Goal: Transaction & Acquisition: Purchase product/service

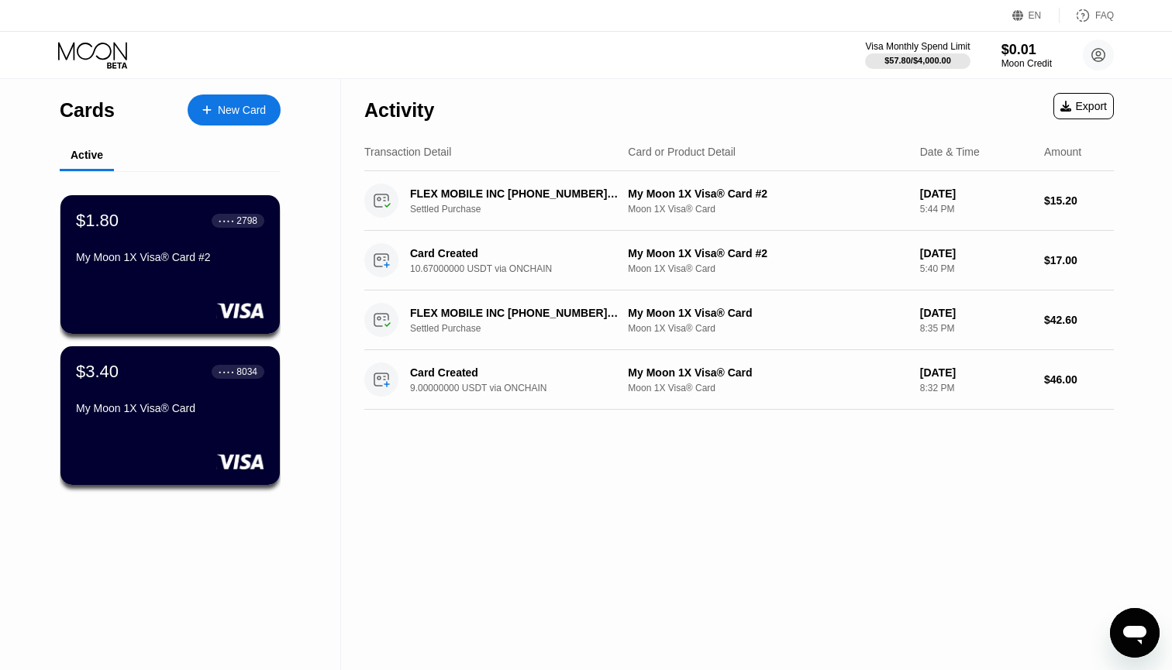
click at [243, 112] on div "New Card" at bounding box center [242, 110] width 48 height 13
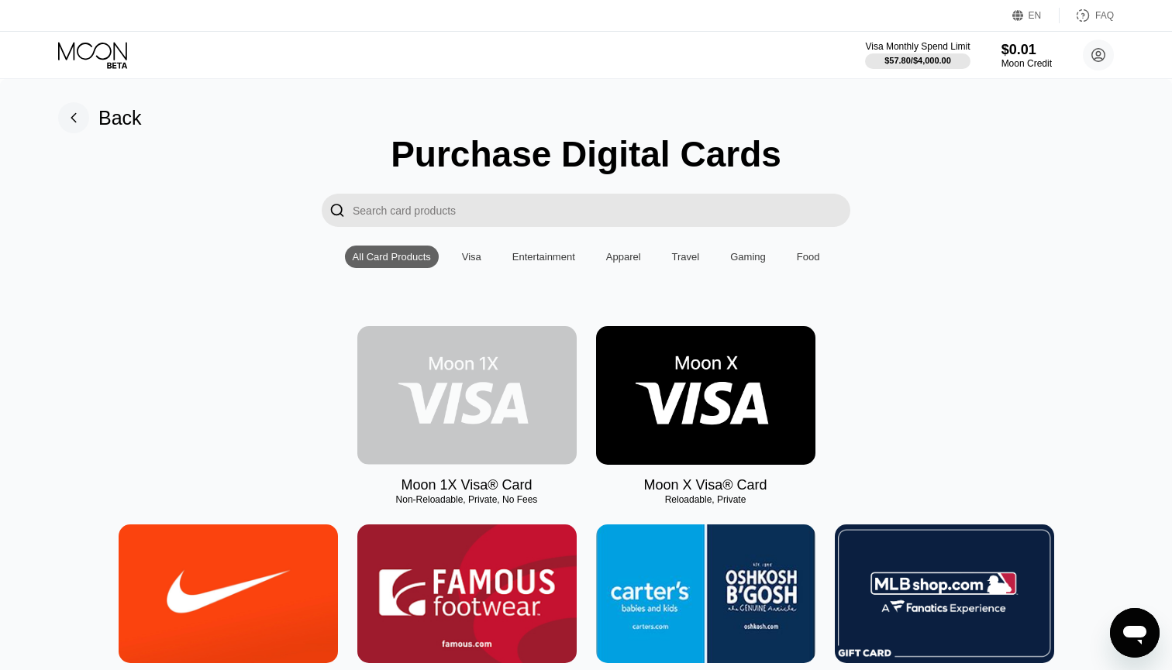
click at [447, 373] on img at bounding box center [466, 395] width 219 height 139
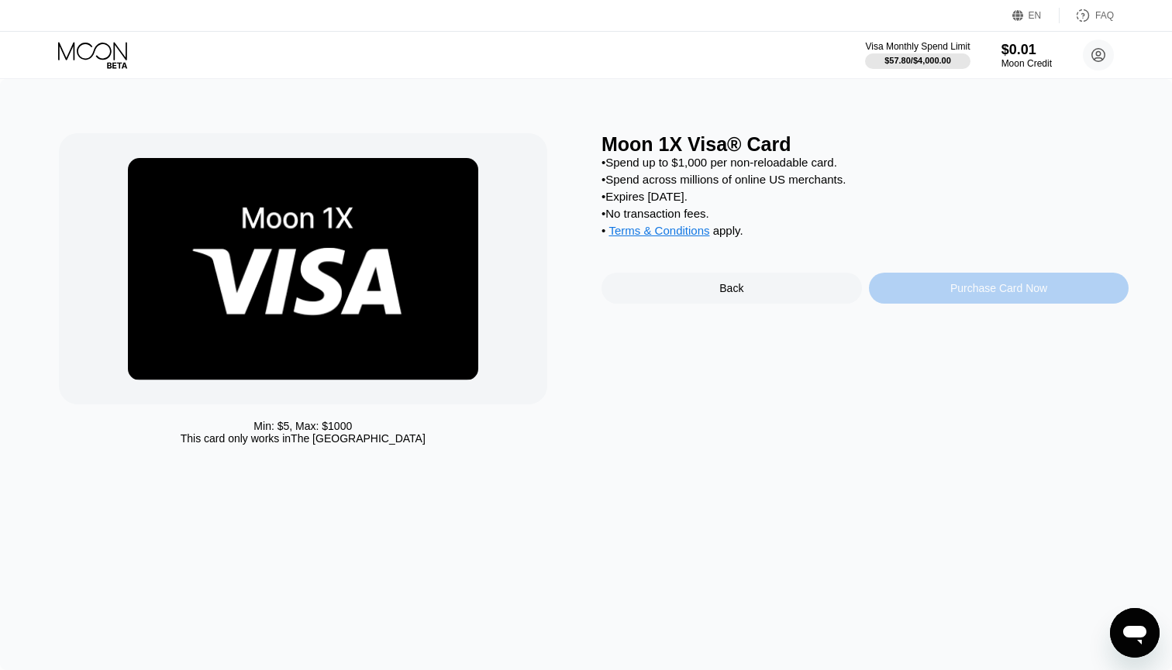
click at [984, 287] on div "Purchase Card Now" at bounding box center [998, 288] width 97 height 12
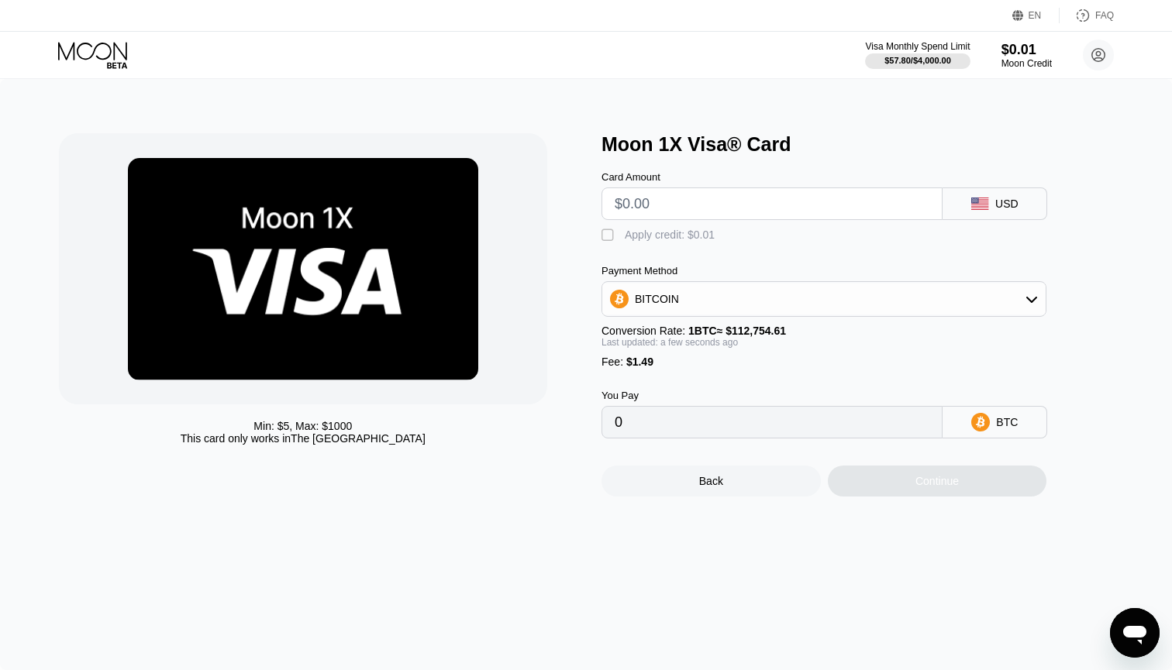
click at [742, 204] on input "text" at bounding box center [772, 203] width 315 height 31
click at [871, 288] on div "BITCOIN" at bounding box center [823, 299] width 443 height 31
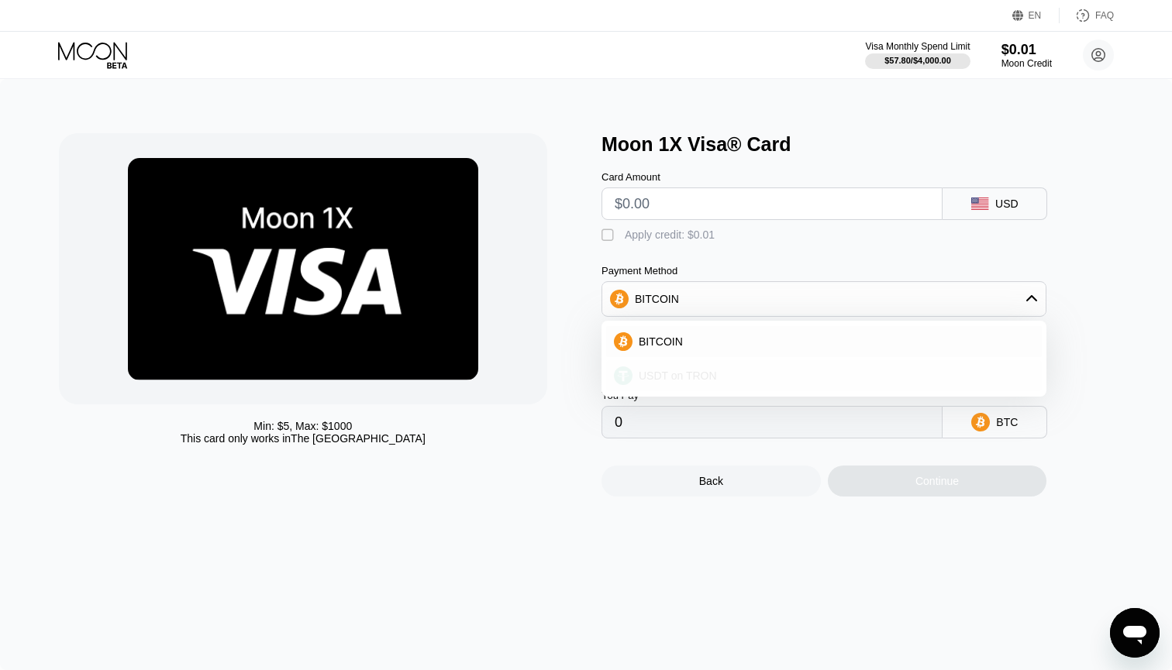
click at [777, 374] on div "USDT on TRON" at bounding box center [832, 376] width 401 height 12
type input "0.00"
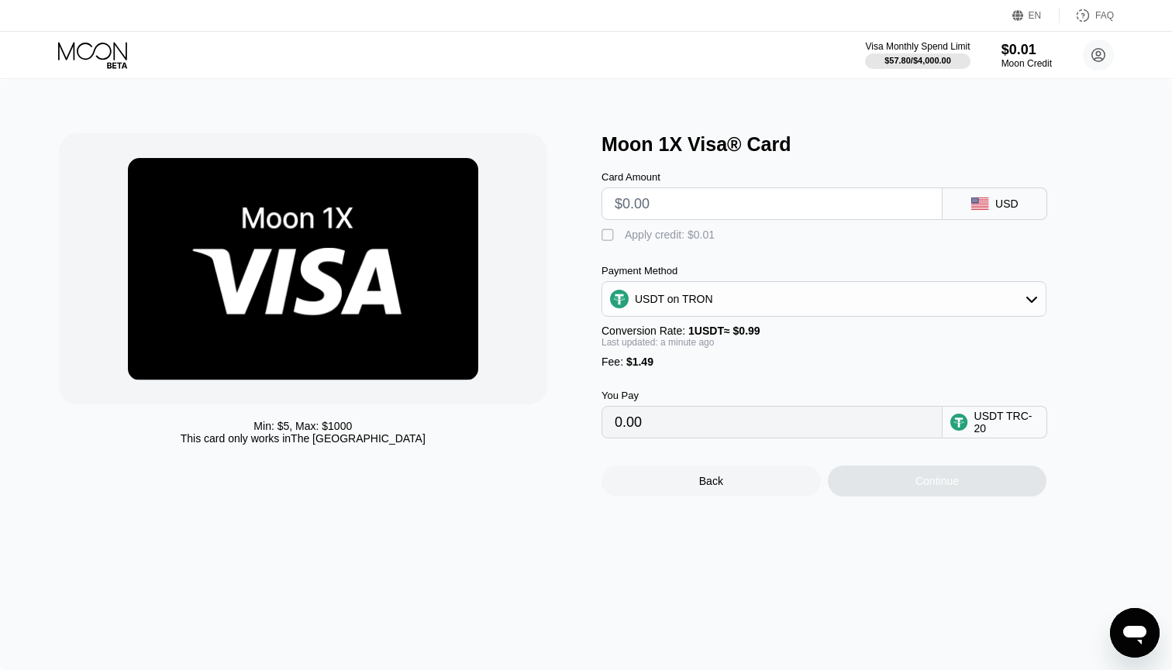
click at [694, 201] on input "text" at bounding box center [772, 203] width 315 height 31
type input "$1"
type input "2.52"
type input "$16"
type input "17.67"
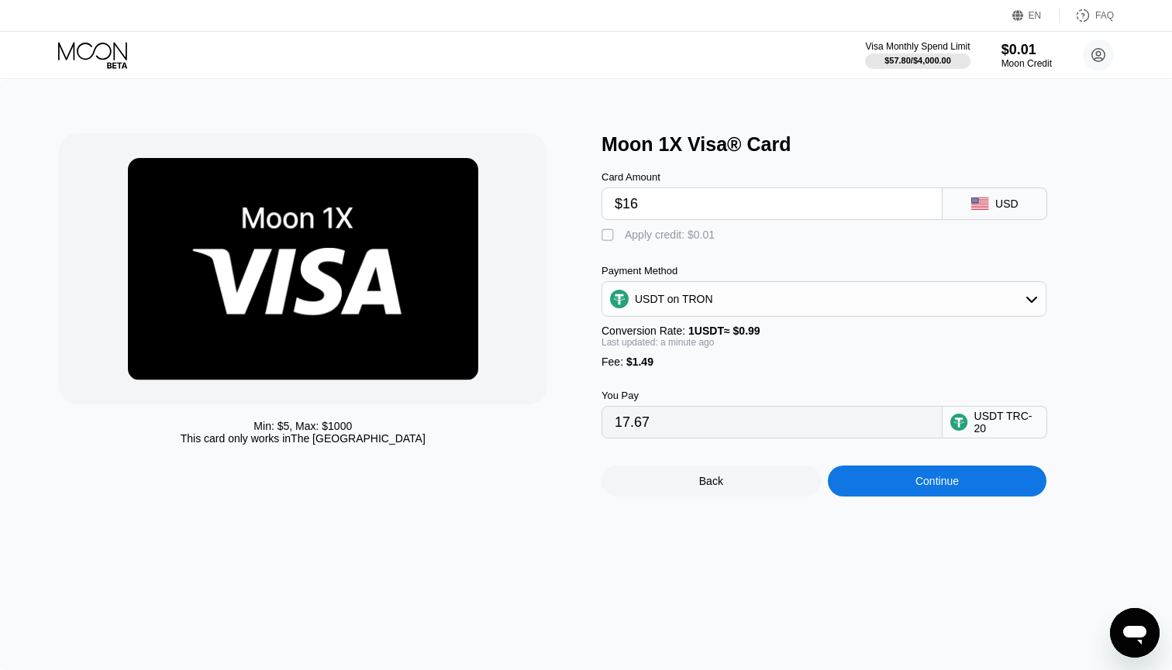
type input "$1"
type input "2.52"
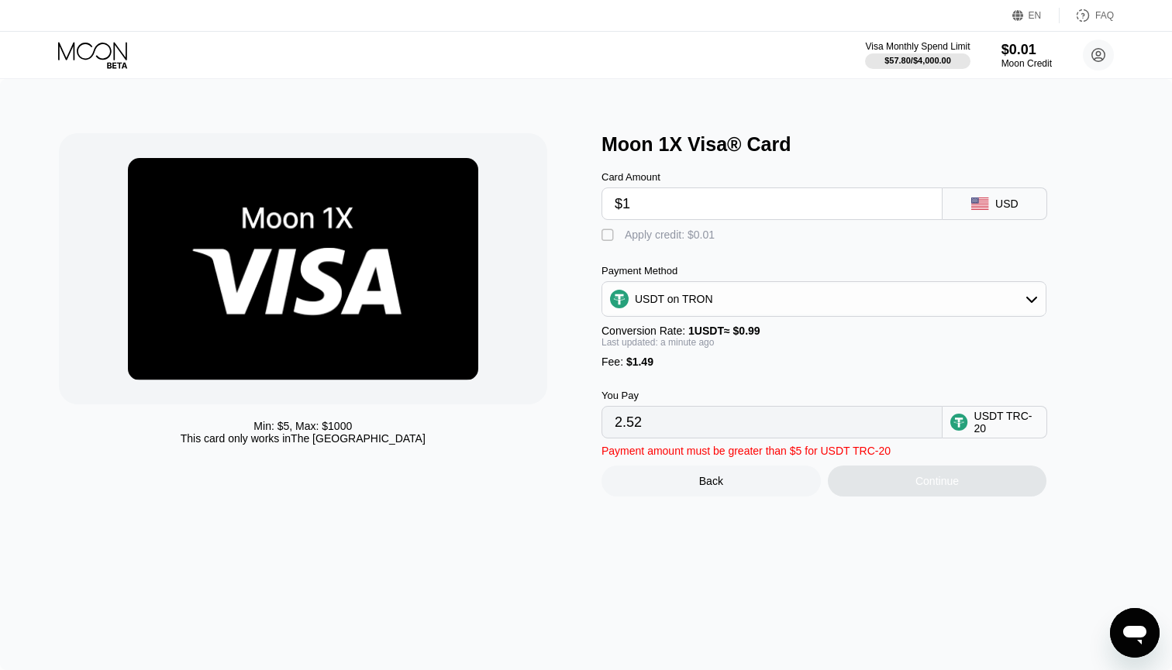
type input "$18"
type input "19.69"
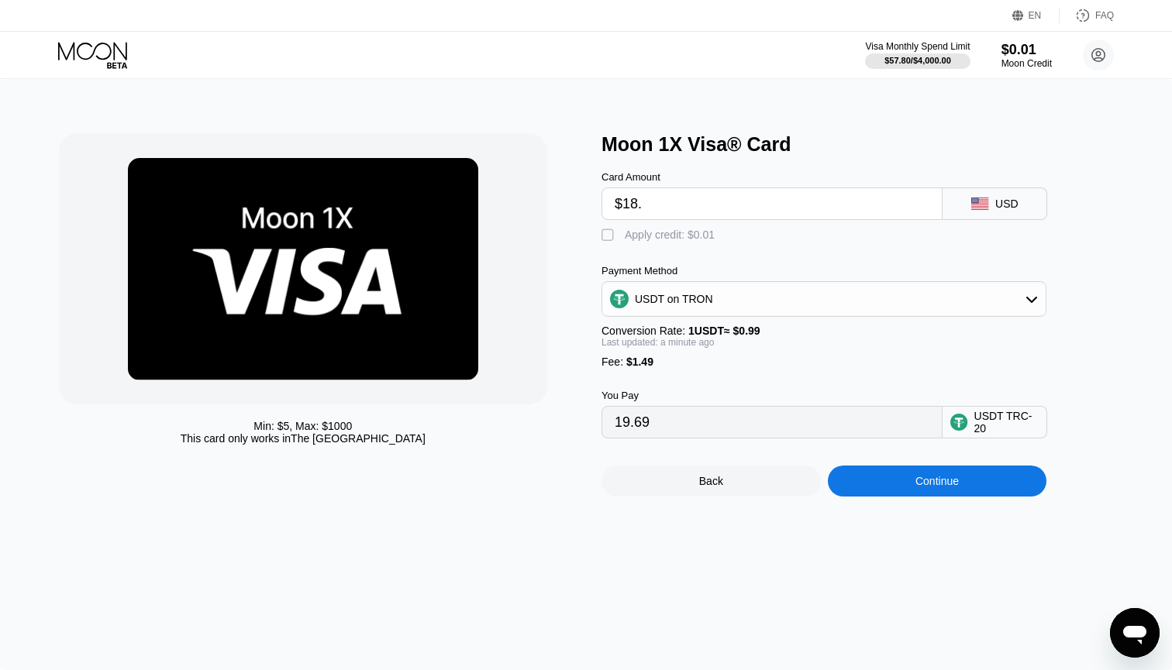
type input "$18.7"
type input "20.39"
type input "$18.71"
type input "20.40"
type input "$18.7"
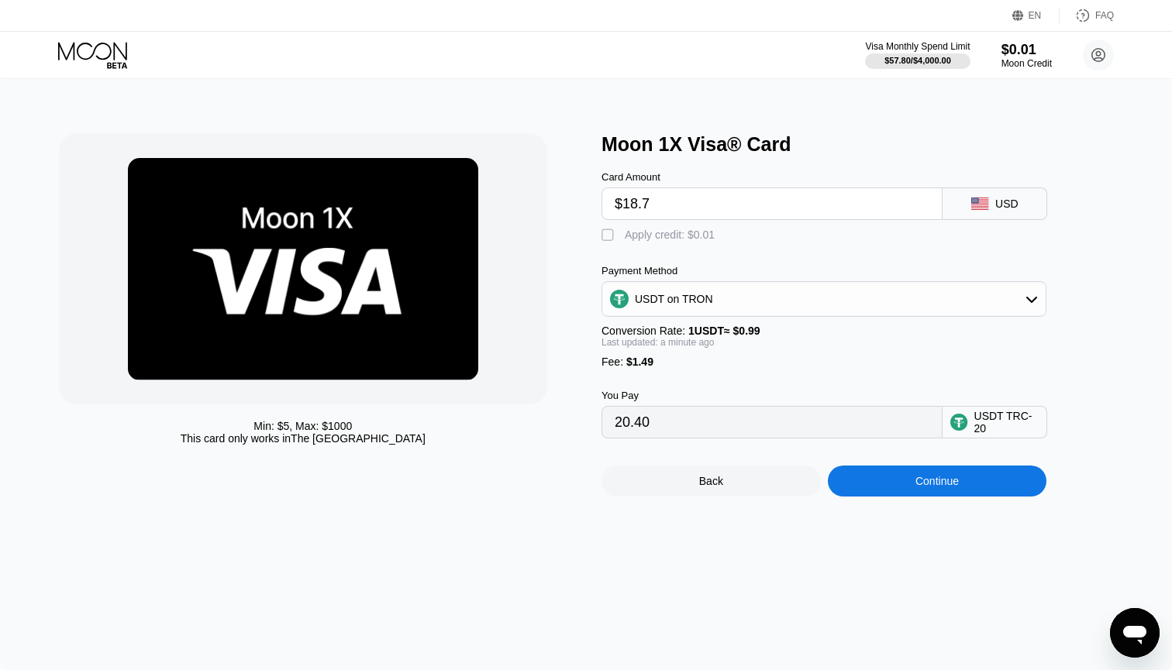
type input "20.39"
type input "$18."
type input "19.69"
type input "$1"
type input "2.52"
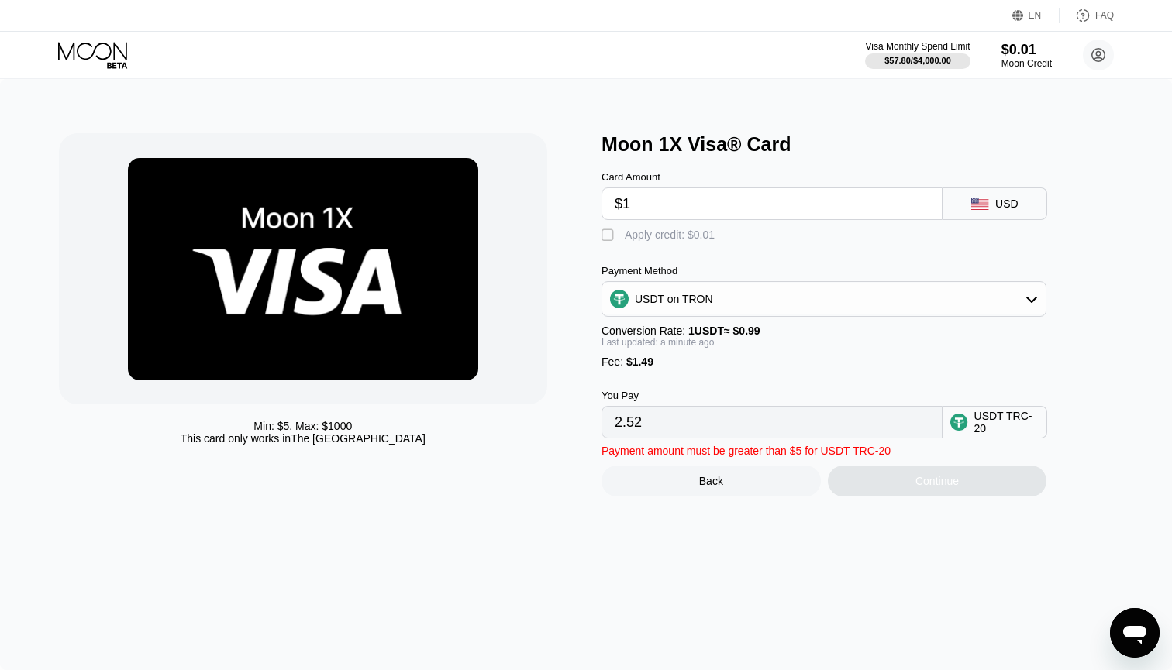
type input "$17"
type input "18.68"
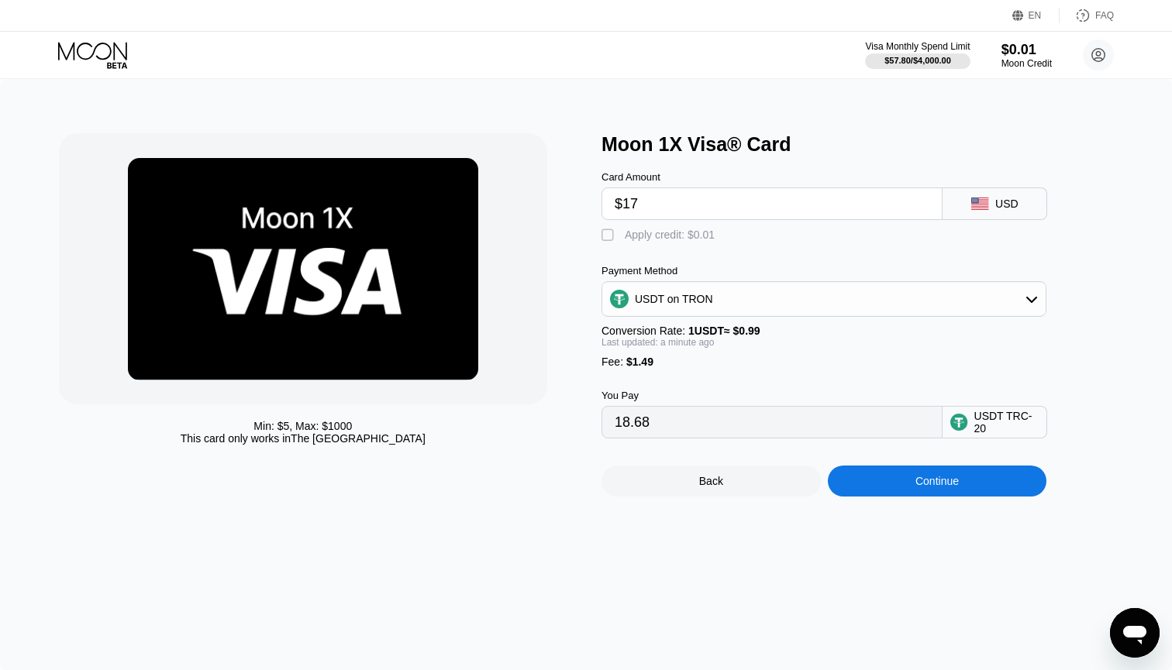
type input "$17"
click at [949, 488] on div "Continue" at bounding box center [936, 481] width 43 height 12
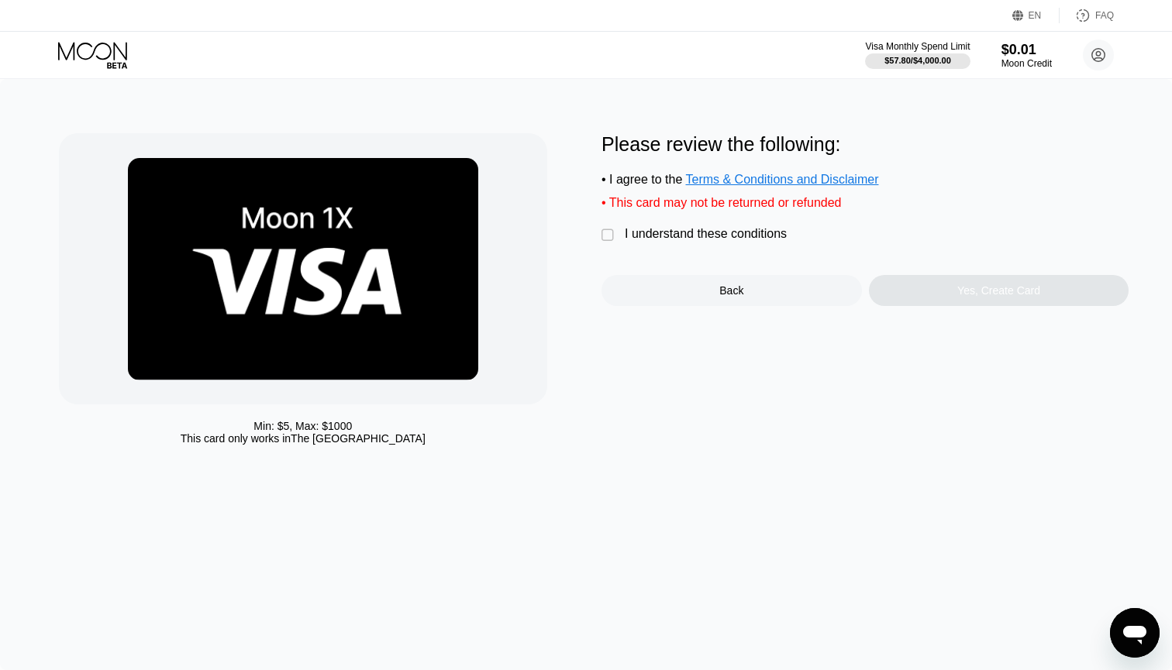
click at [605, 234] on div "" at bounding box center [609, 236] width 16 height 16
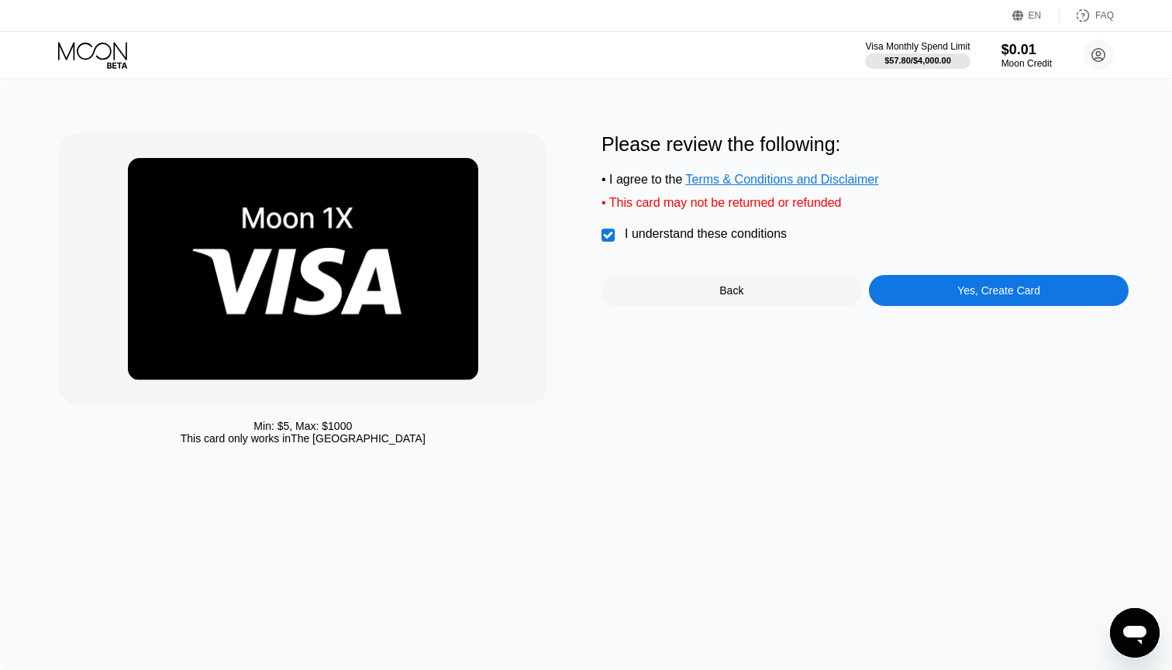
click at [1012, 295] on div "Yes, Create Card" at bounding box center [998, 290] width 83 height 12
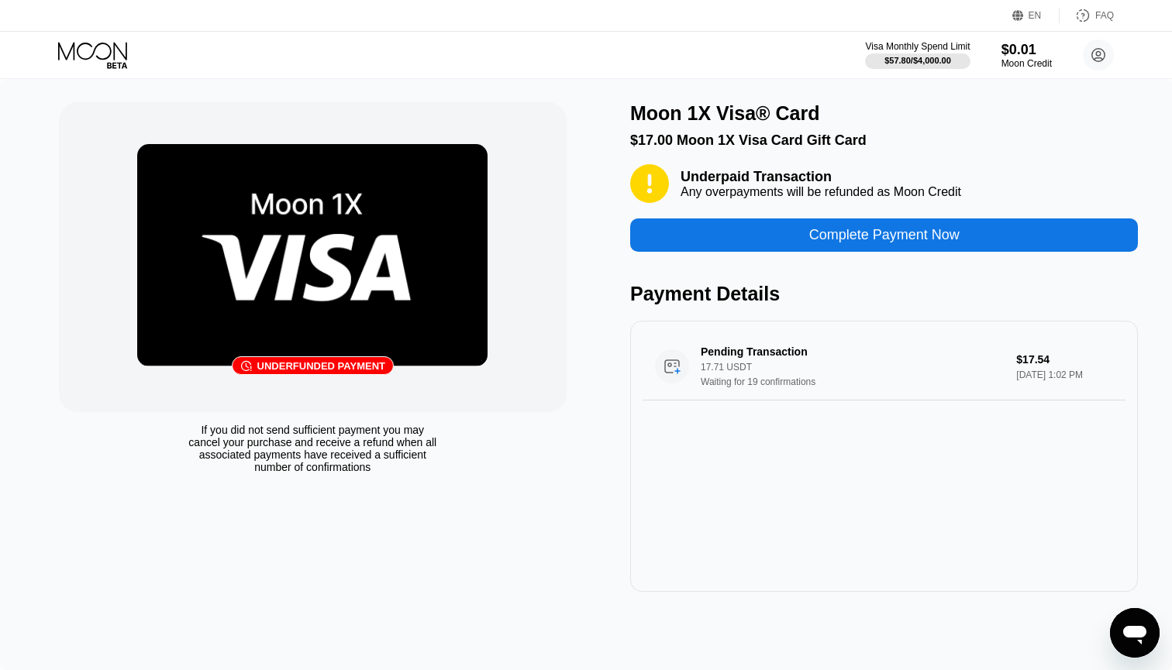
click at [760, 233] on div "Complete Payment Now" at bounding box center [884, 235] width 508 height 33
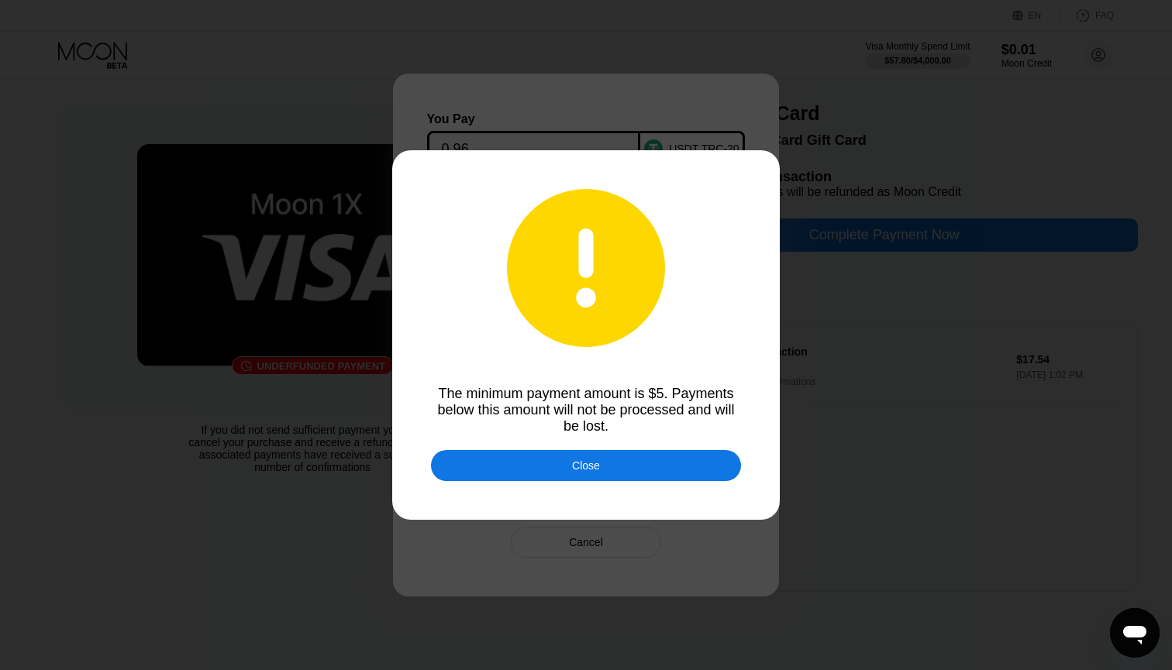
click at [563, 449] on div at bounding box center [586, 335] width 1172 height 670
click at [567, 456] on div "Close" at bounding box center [586, 465] width 310 height 31
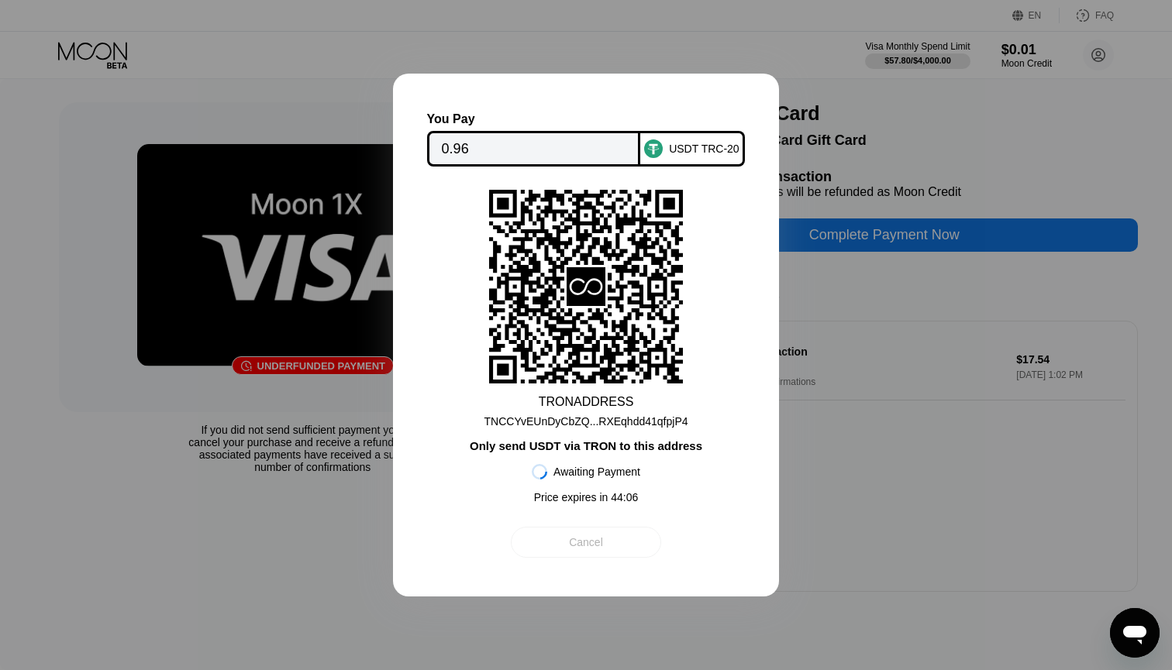
click at [577, 541] on div "Cancel" at bounding box center [586, 543] width 34 height 14
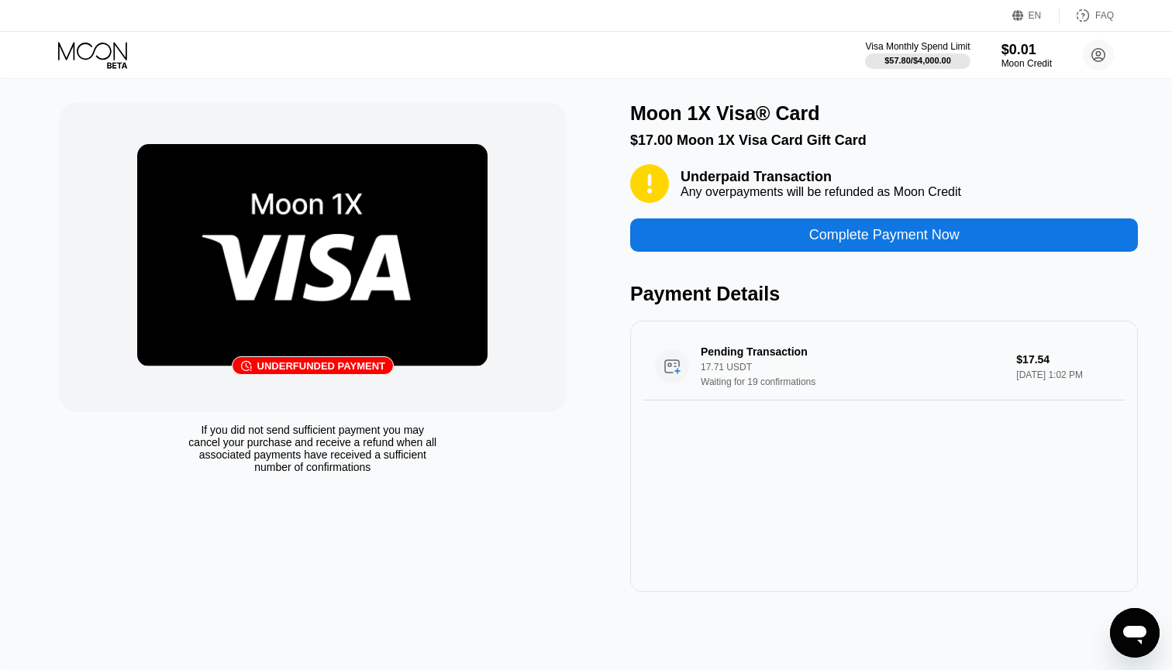
click at [771, 240] on div "Complete Payment Now" at bounding box center [884, 235] width 508 height 33
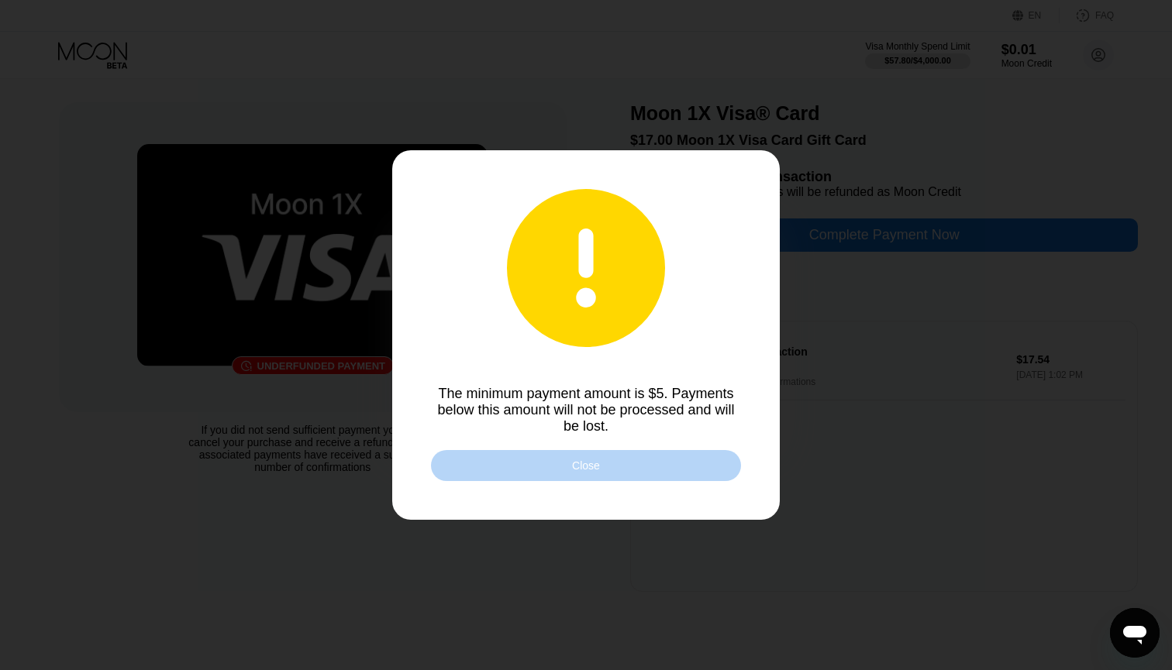
click at [553, 471] on div "Close" at bounding box center [586, 465] width 310 height 31
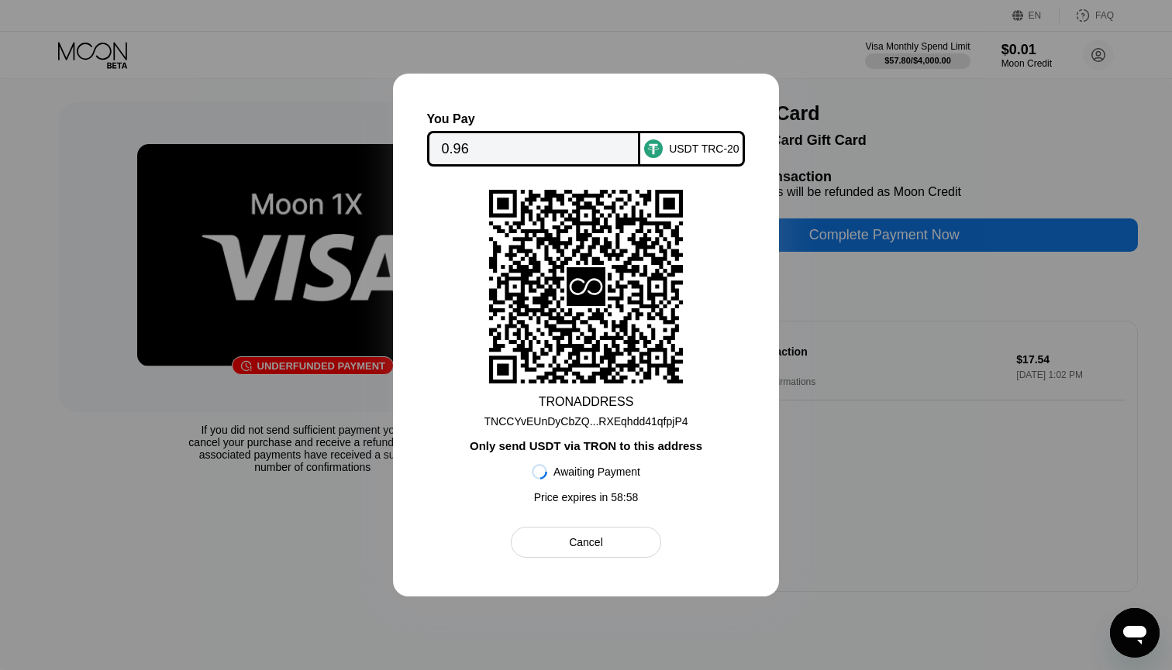
click at [553, 149] on input "0.96" at bounding box center [534, 148] width 184 height 31
click at [543, 148] on input "0.96" at bounding box center [534, 148] width 184 height 31
click at [583, 538] on div "Cancel" at bounding box center [586, 543] width 34 height 14
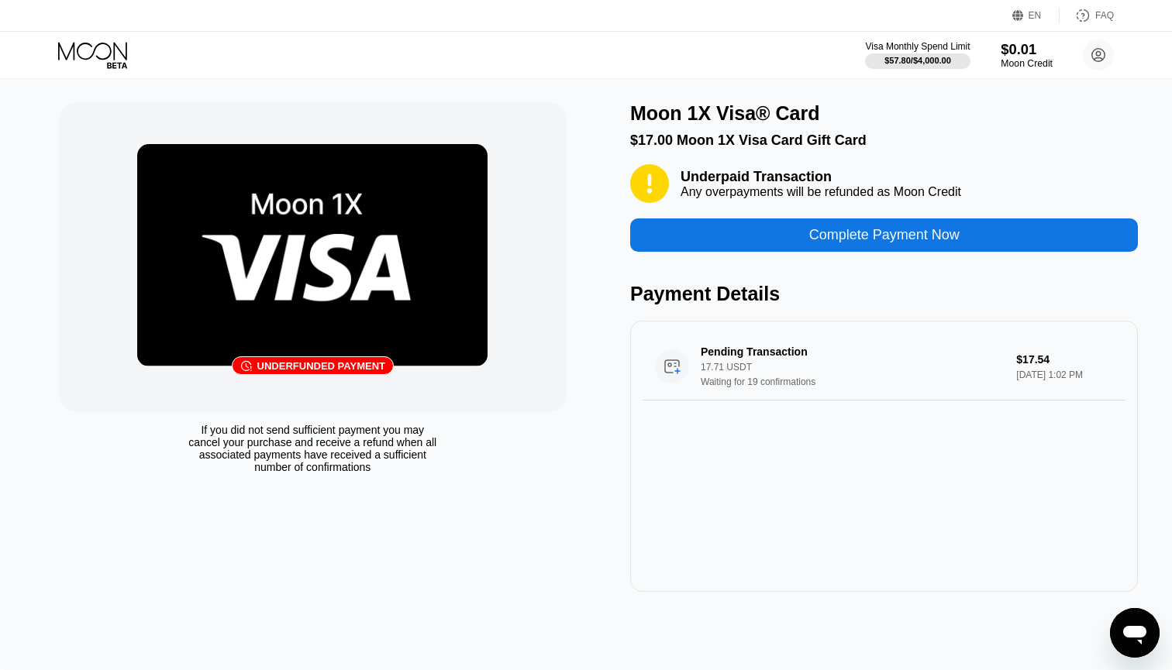
click at [1018, 57] on div "$0.01" at bounding box center [1027, 49] width 52 height 16
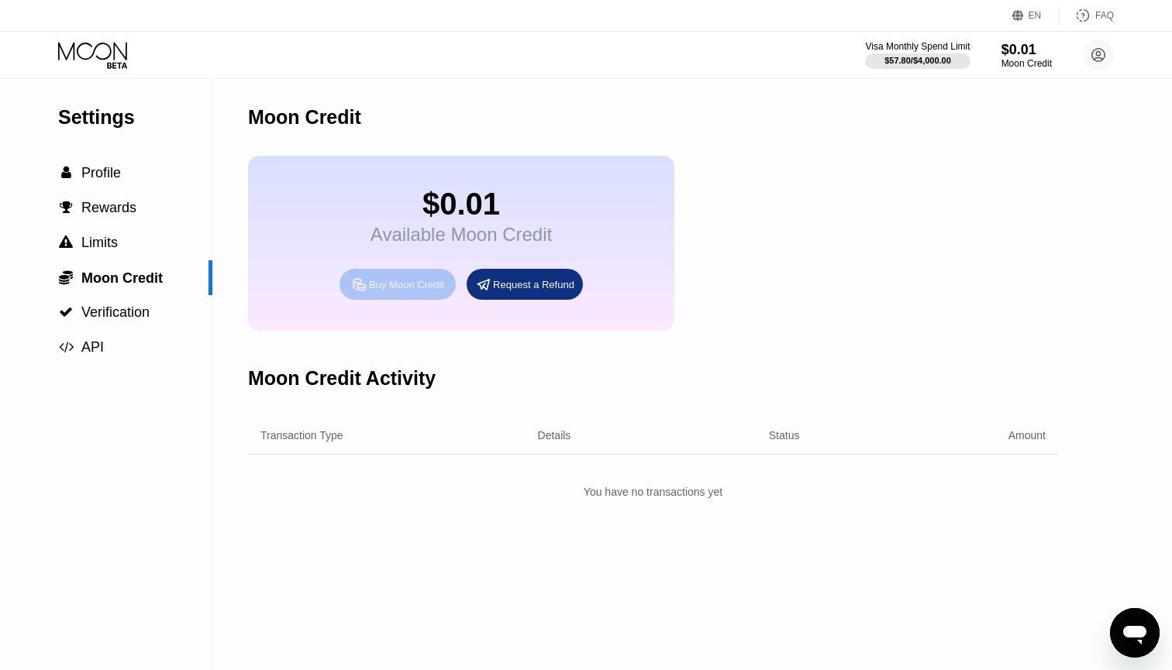
click at [407, 291] on div "Buy Moon Credit" at bounding box center [406, 284] width 75 height 13
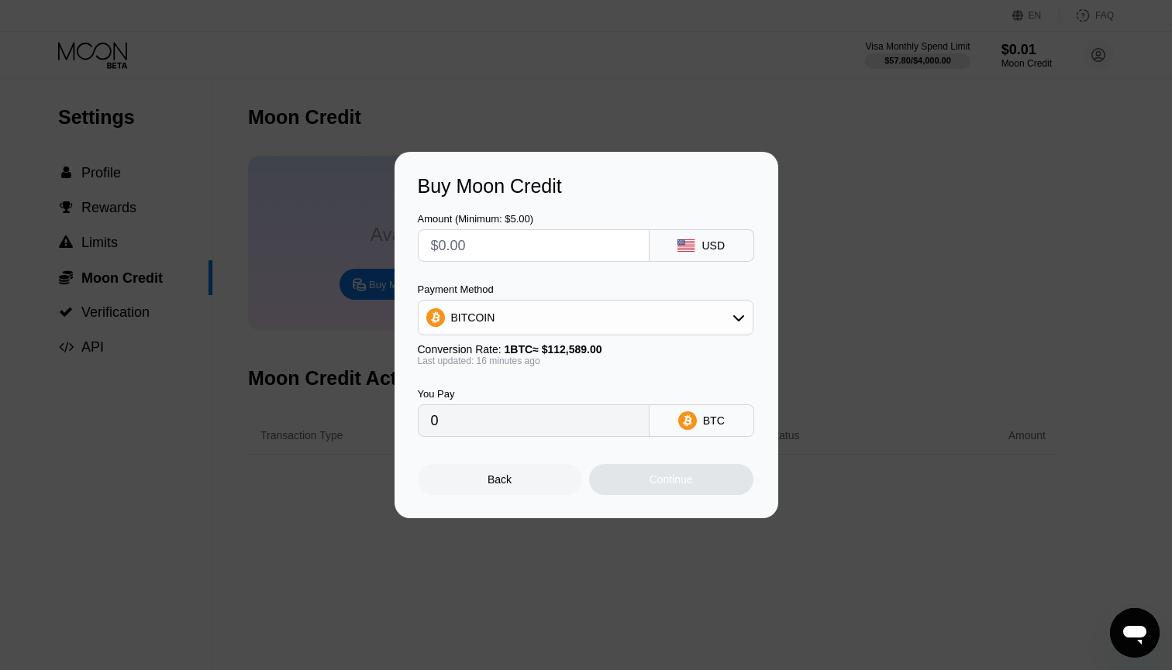
click at [503, 239] on input "text" at bounding box center [533, 245] width 205 height 31
click at [495, 320] on div "BITCOIN" at bounding box center [586, 317] width 334 height 31
click at [488, 392] on span "USDT on TRON" at bounding box center [494, 394] width 78 height 12
type input "0.00"
click at [476, 252] on input "text" at bounding box center [533, 245] width 205 height 31
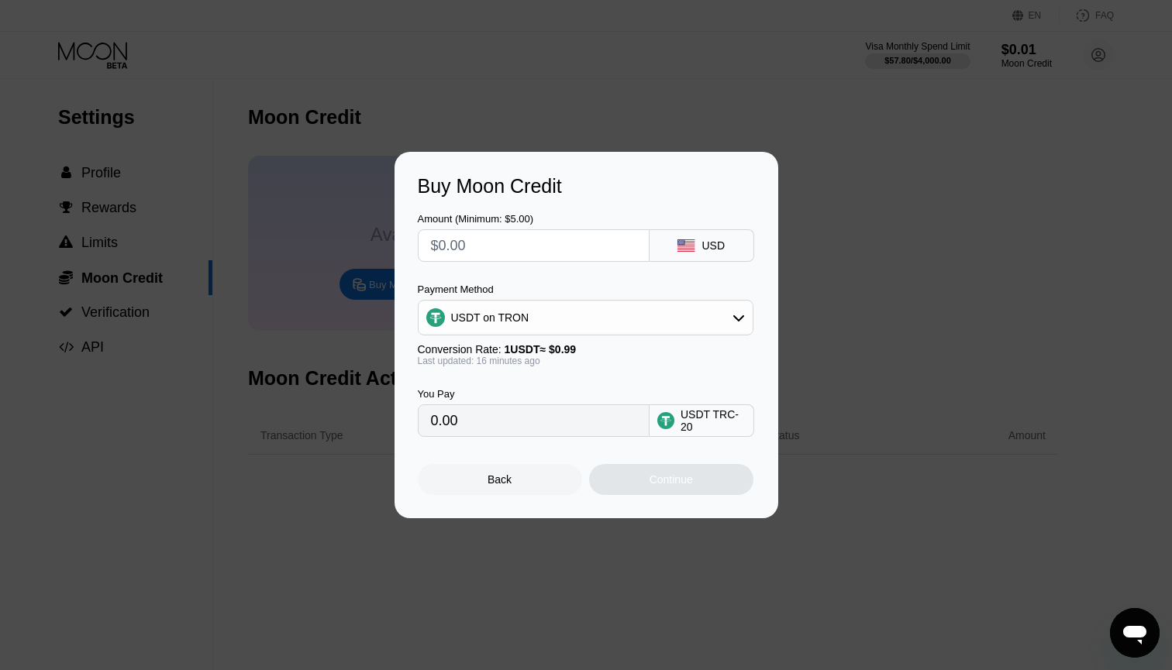
click at [495, 485] on div "Back" at bounding box center [500, 480] width 24 height 12
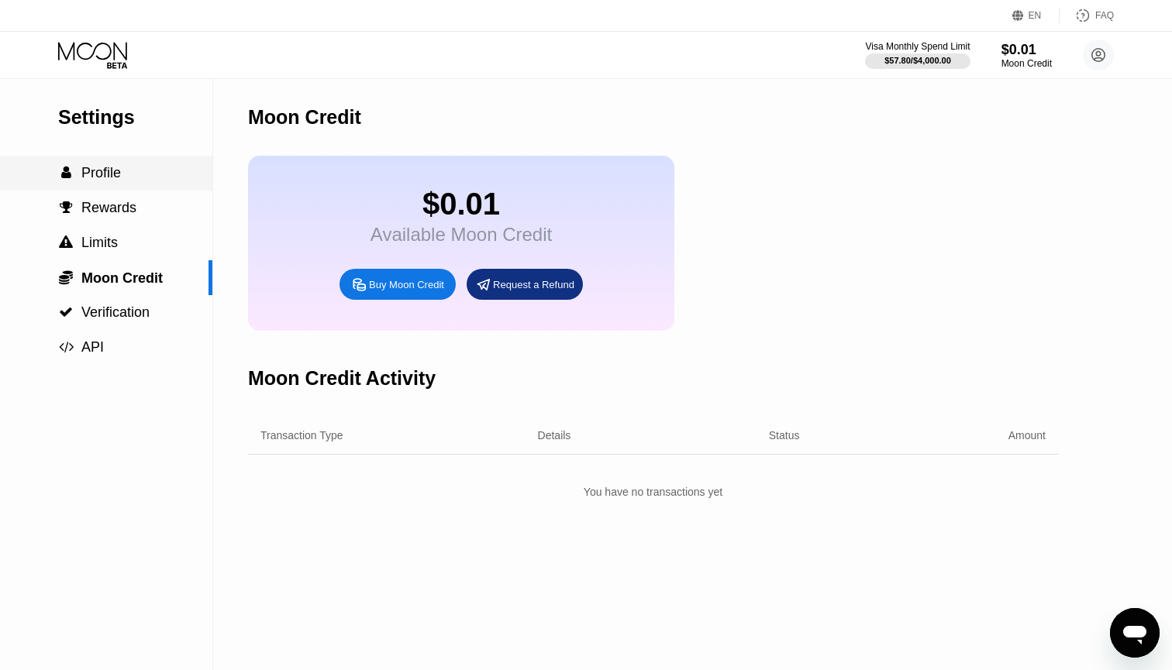
click at [133, 184] on div " Profile" at bounding box center [106, 173] width 212 height 35
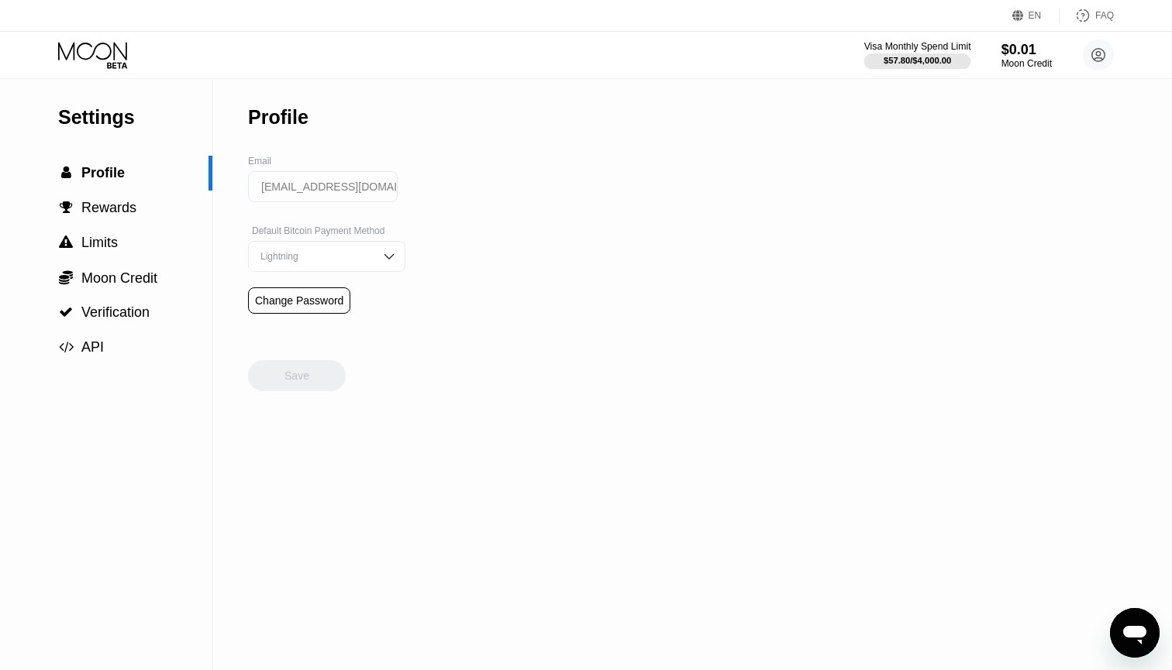
click at [916, 63] on div "$57.80 / $4,000.00" at bounding box center [917, 60] width 67 height 9
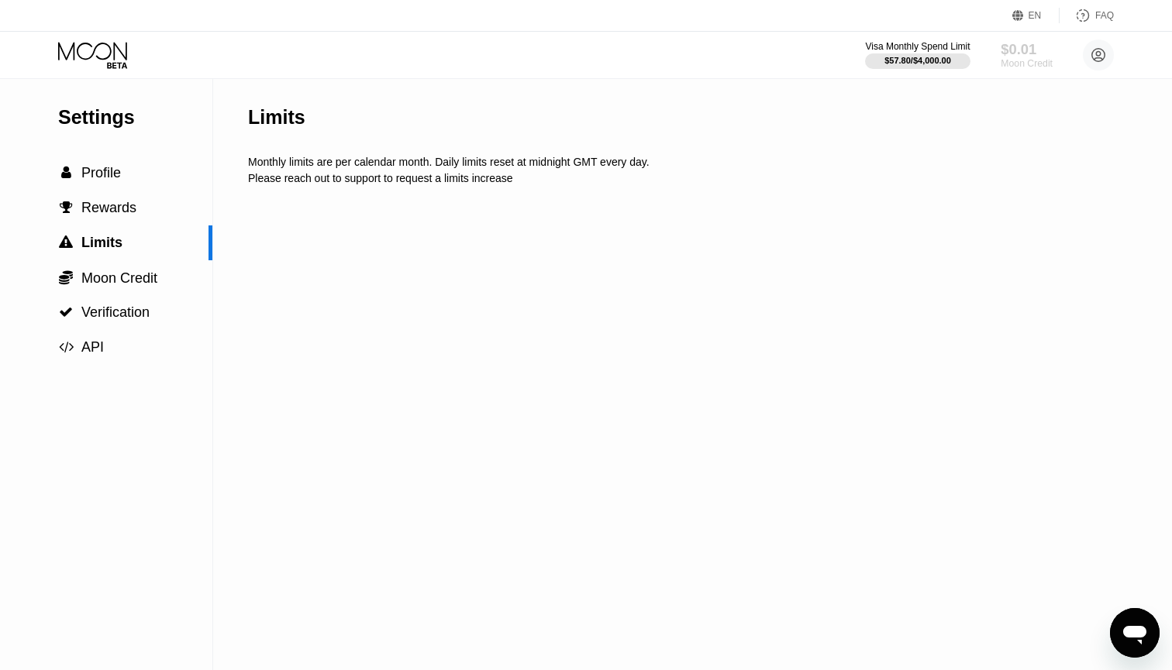
click at [1001, 44] on div "$0.01" at bounding box center [1027, 49] width 52 height 16
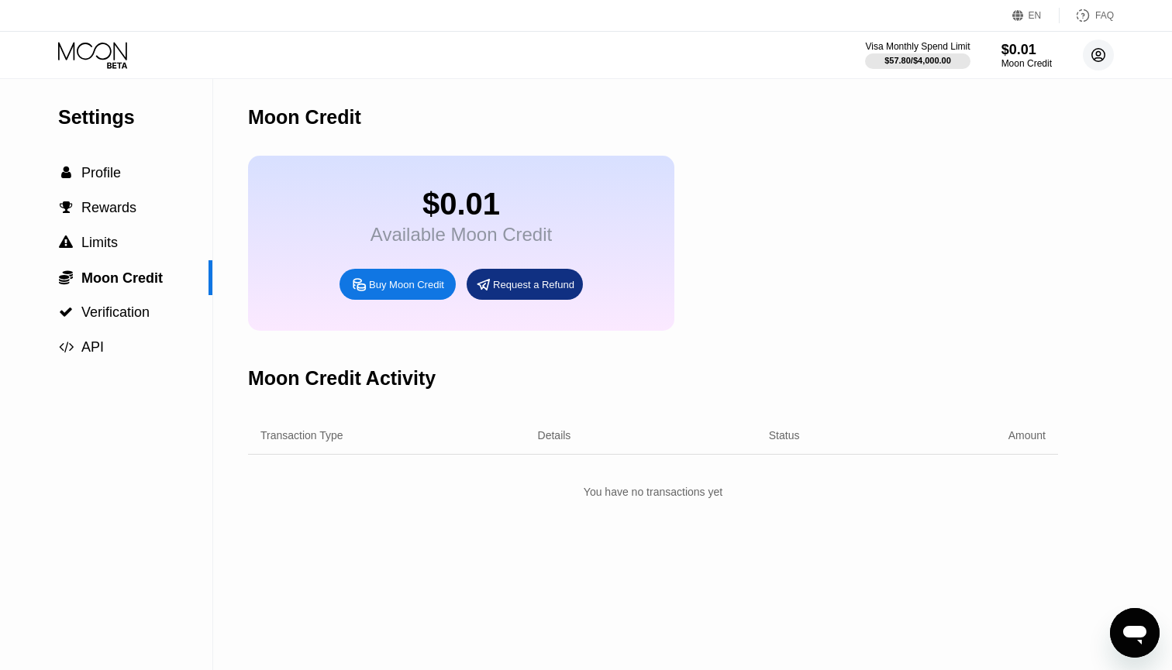
click at [1096, 55] on circle at bounding box center [1098, 55] width 31 height 31
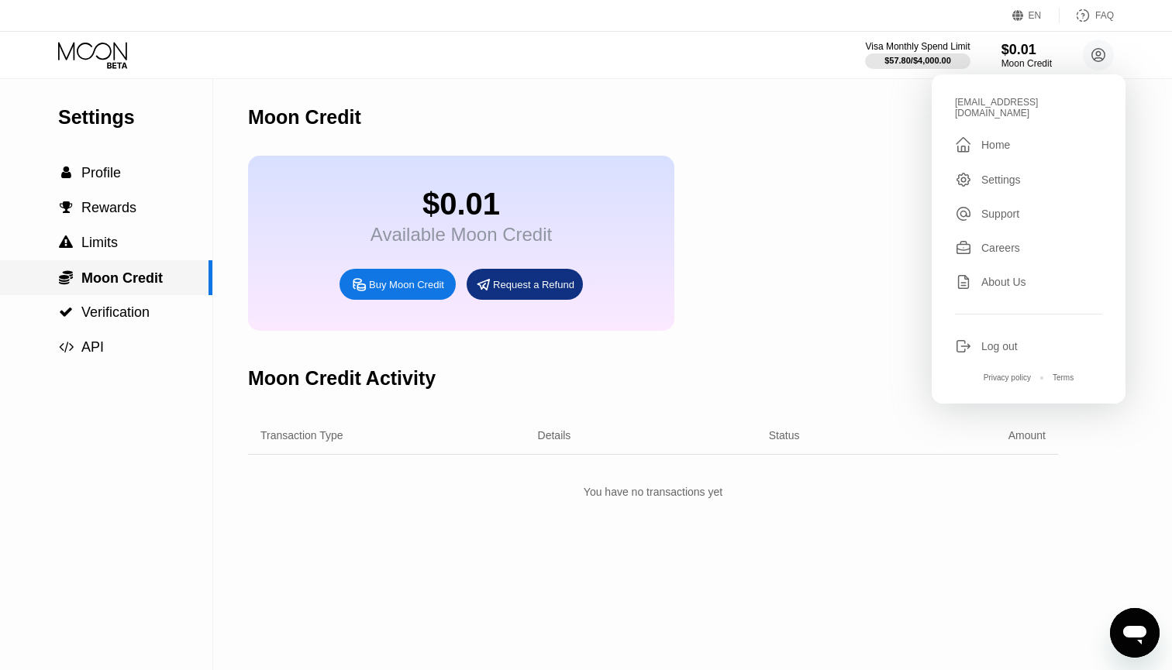
click at [119, 286] on div " Moon Credit" at bounding box center [106, 277] width 212 height 35
click at [112, 168] on span "Profile" at bounding box center [101, 173] width 40 height 16
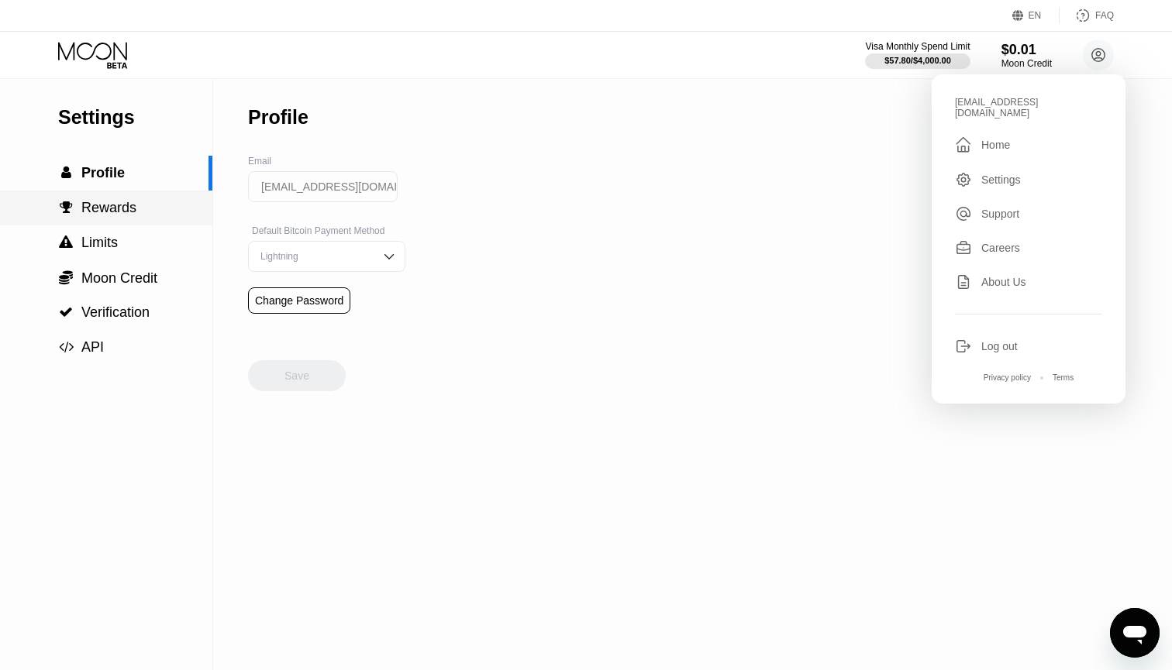
click at [119, 201] on span "Rewards" at bounding box center [108, 208] width 55 height 16
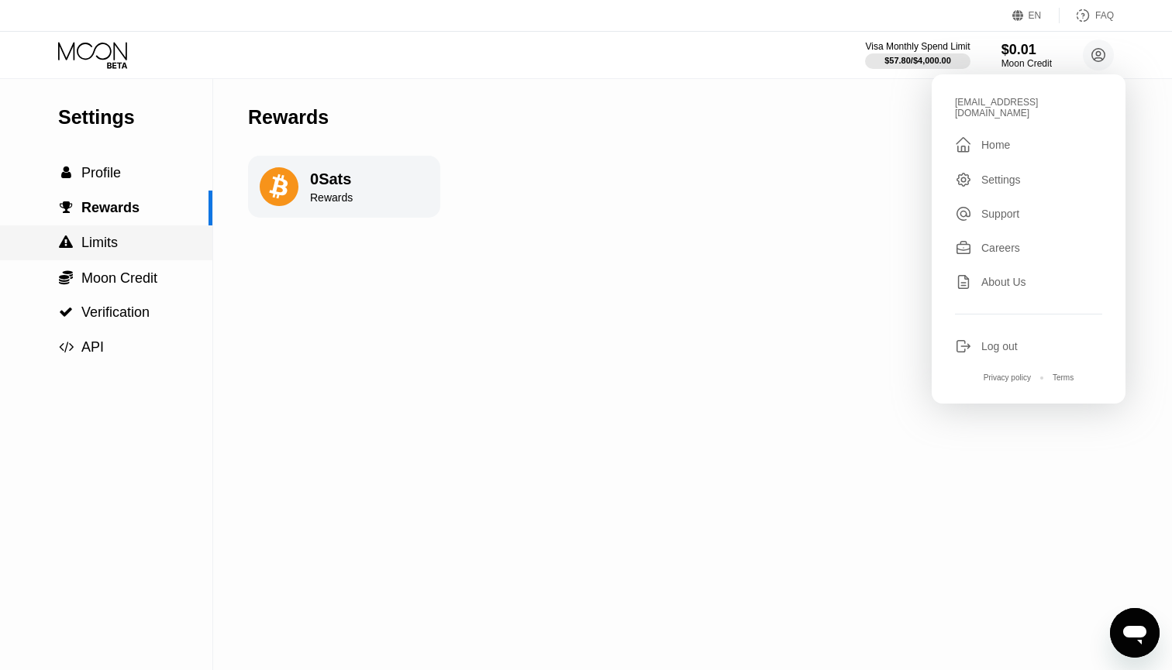
click at [114, 238] on span "Limits" at bounding box center [99, 243] width 36 height 16
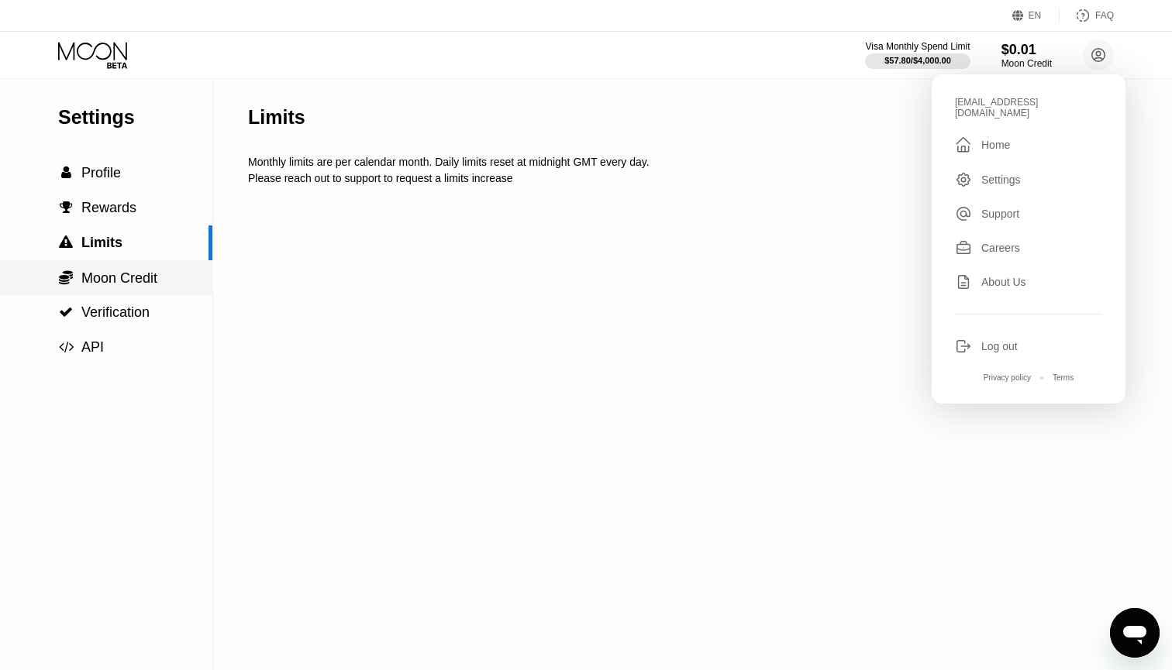
click at [112, 272] on span "Moon Credit" at bounding box center [119, 278] width 76 height 16
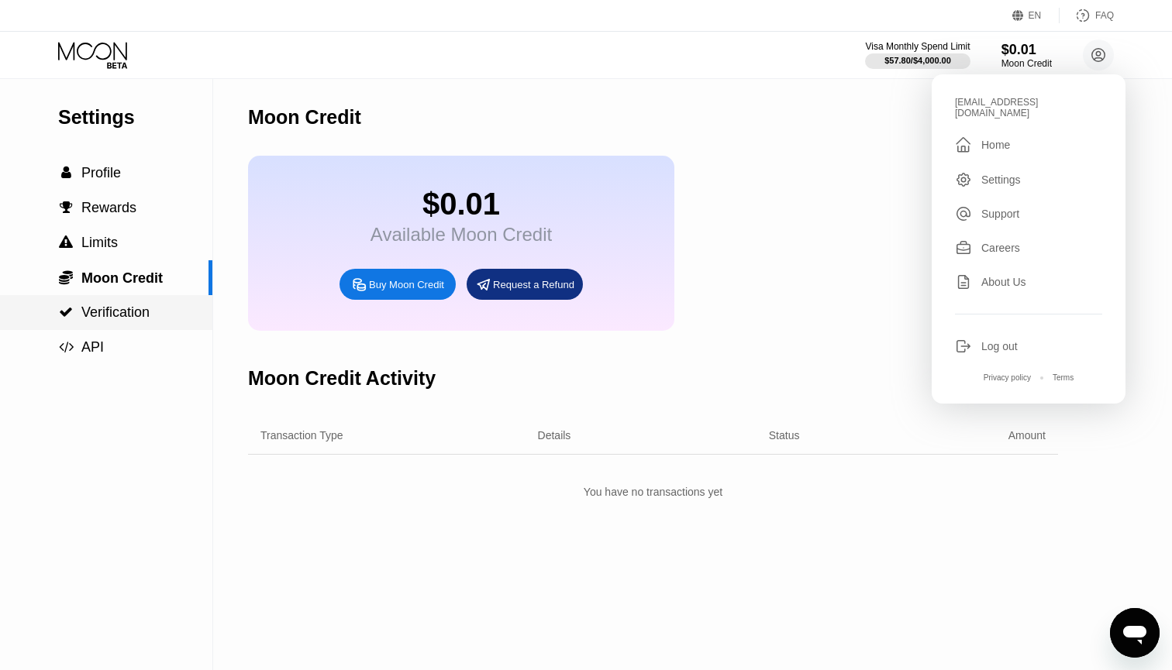
click at [141, 315] on span "Verification" at bounding box center [115, 313] width 68 height 16
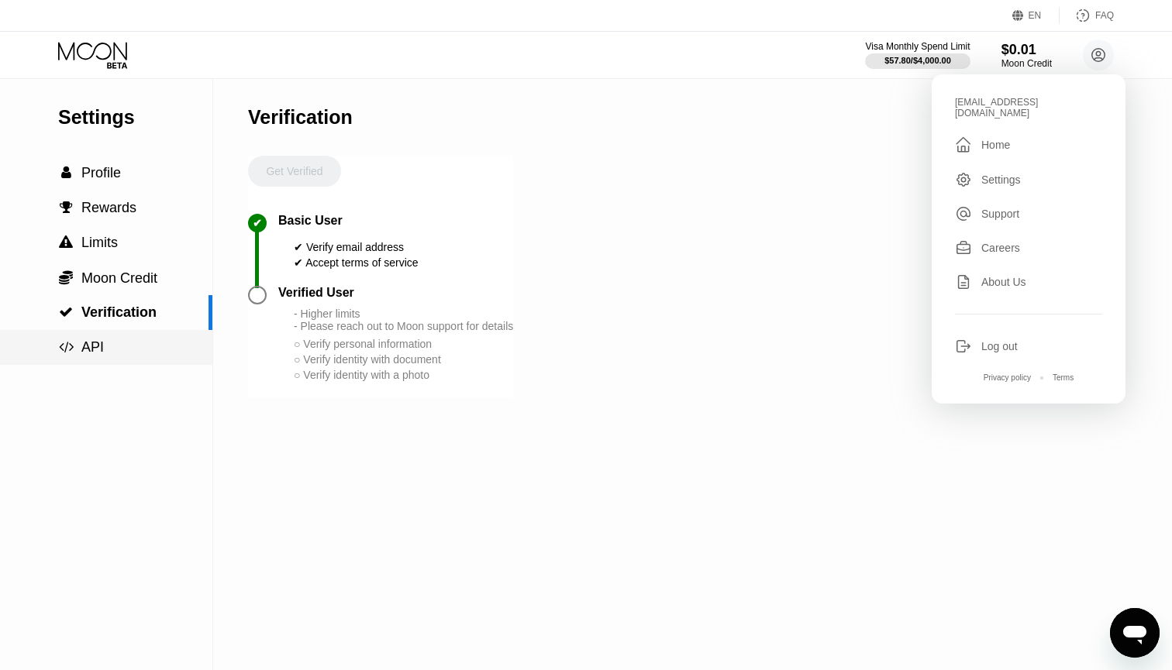
click at [127, 335] on div " API" at bounding box center [106, 347] width 212 height 35
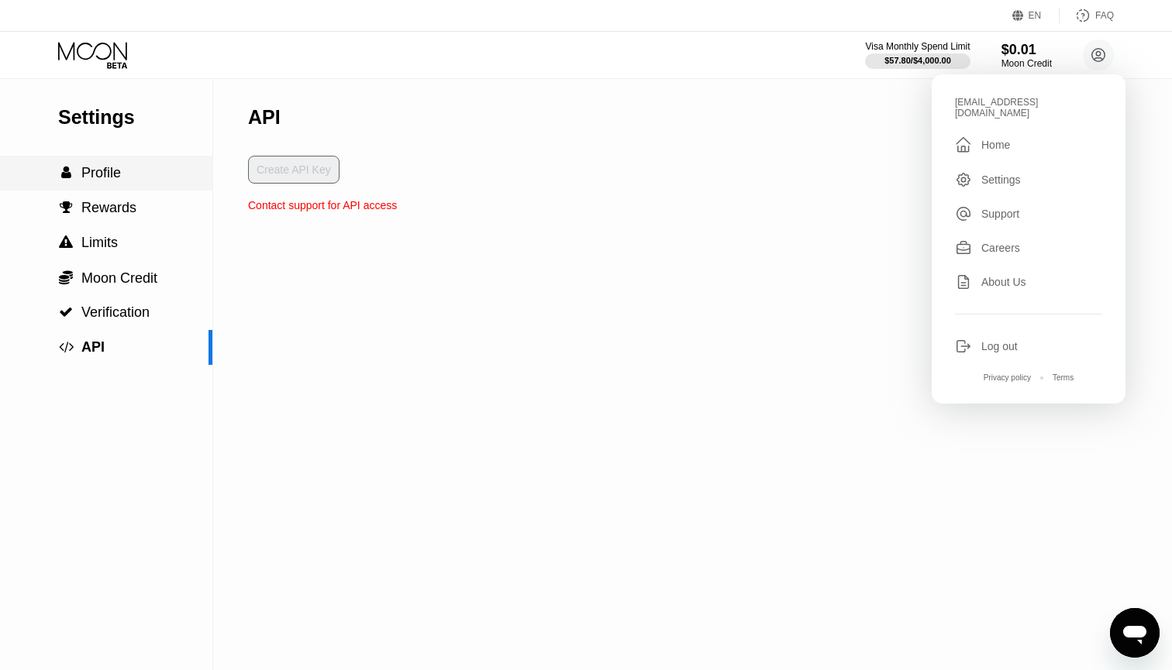
click at [117, 162] on div " Profile" at bounding box center [106, 173] width 212 height 35
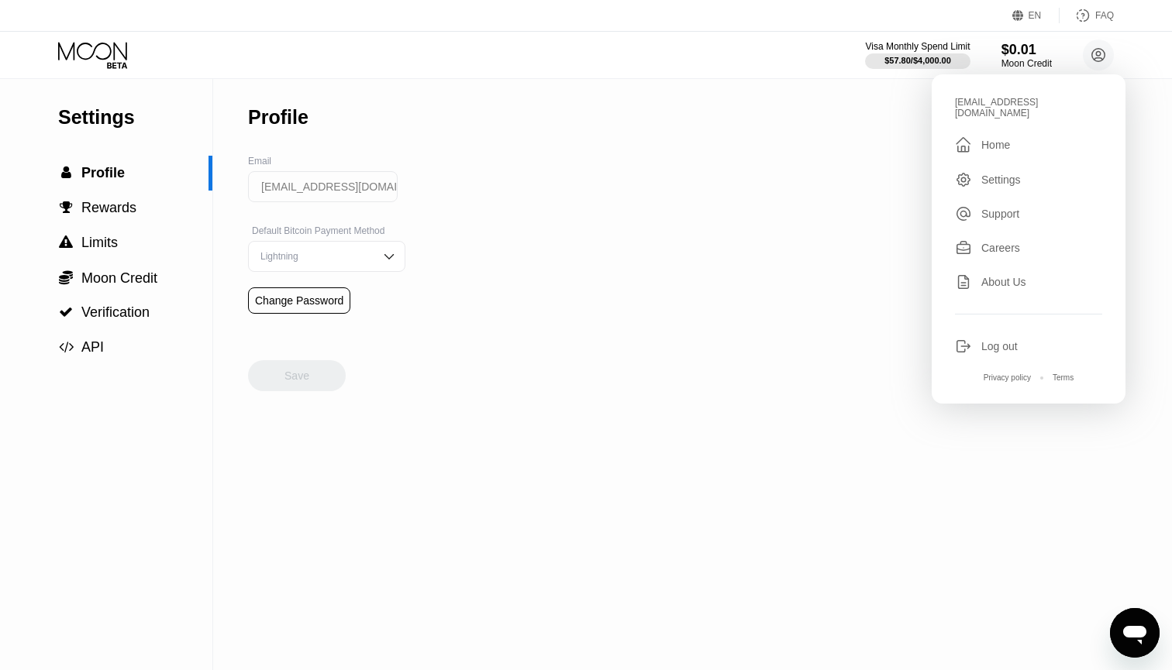
click at [996, 142] on div " Home" at bounding box center [1028, 145] width 147 height 19
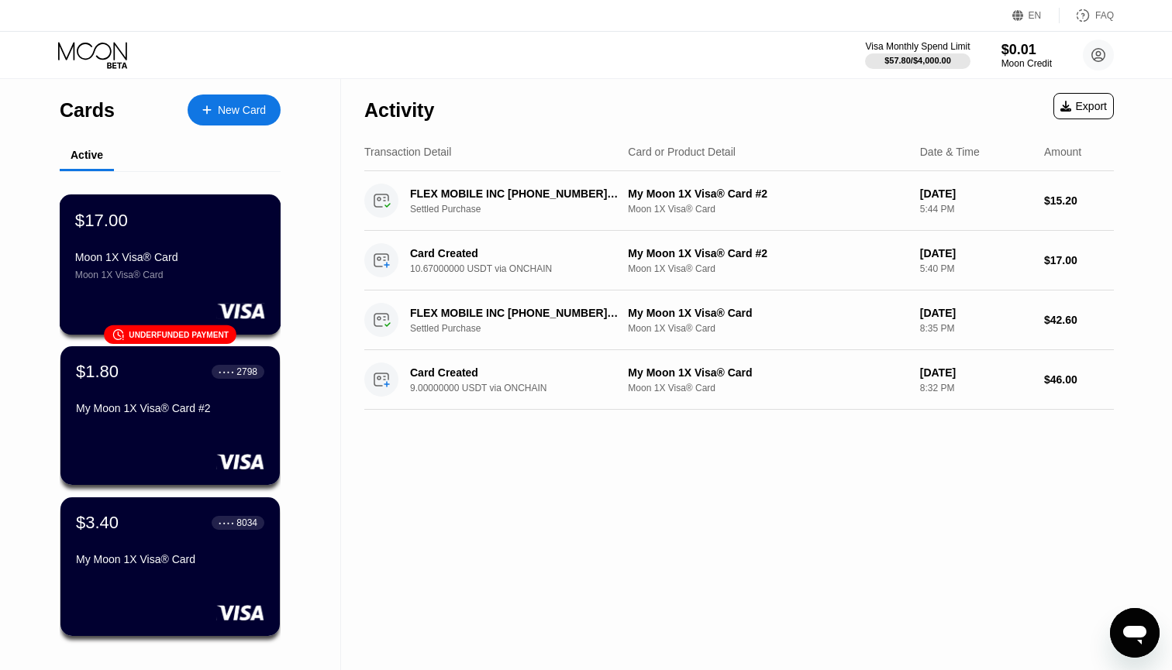
click at [248, 246] on div "$17.00 Moon 1X Visa® Card Moon 1X Visa® Card" at bounding box center [170, 245] width 190 height 71
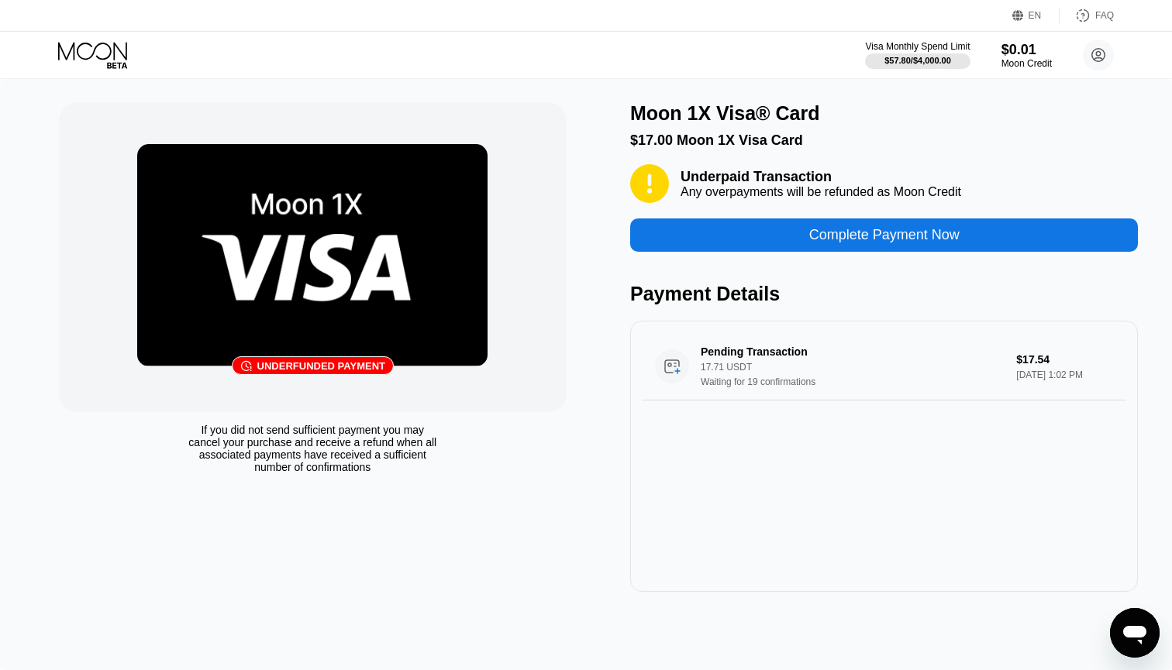
click at [748, 258] on div "Underpaid Transaction Any overpayments will be refunded as Moon Credit Complete…" at bounding box center [884, 378] width 508 height 428
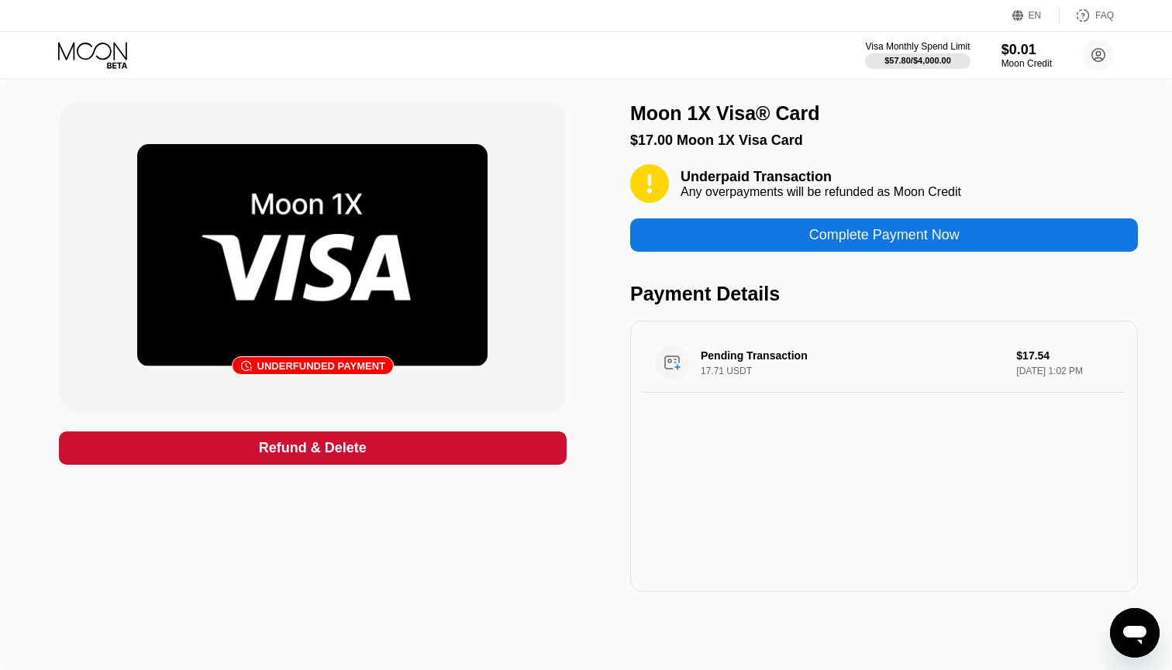
click at [746, 243] on div "Complete Payment Now" at bounding box center [884, 235] width 508 height 33
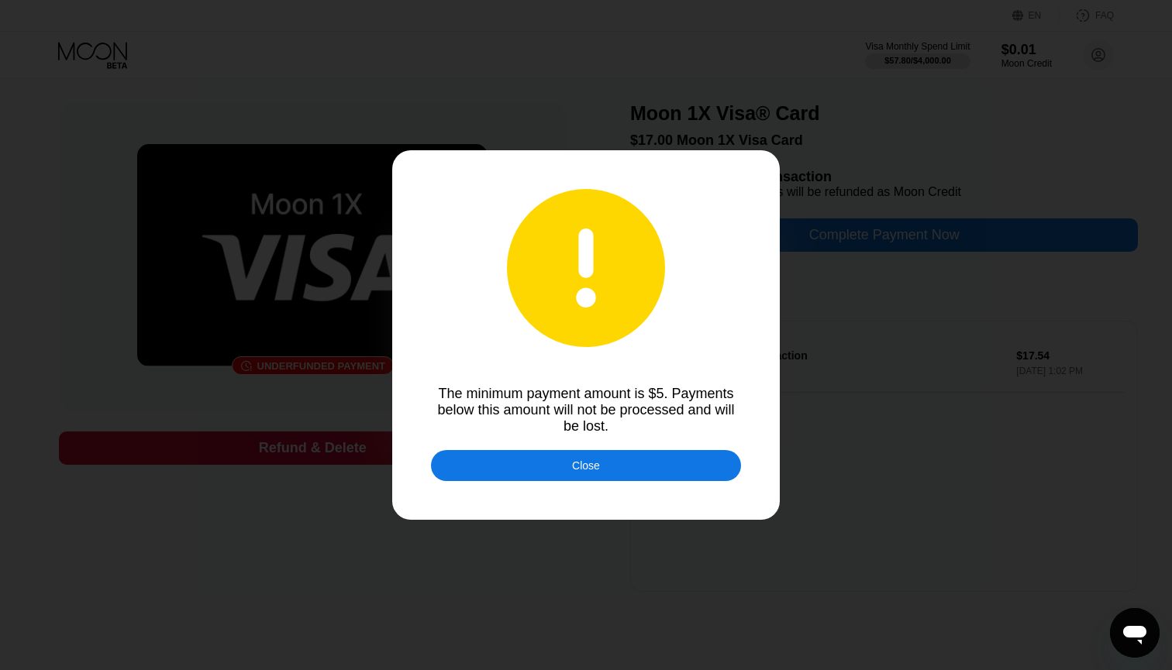
click at [543, 470] on div "Close" at bounding box center [586, 465] width 310 height 31
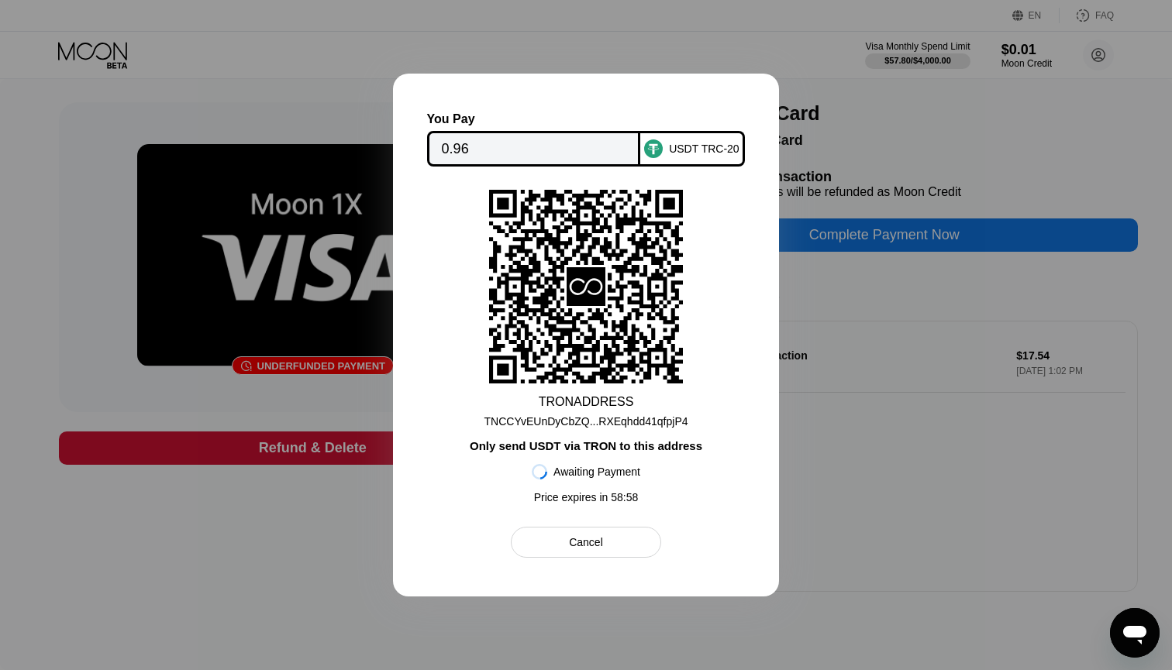
click at [546, 150] on input "0.96" at bounding box center [534, 148] width 184 height 31
click at [553, 534] on div "Cancel" at bounding box center [586, 542] width 150 height 31
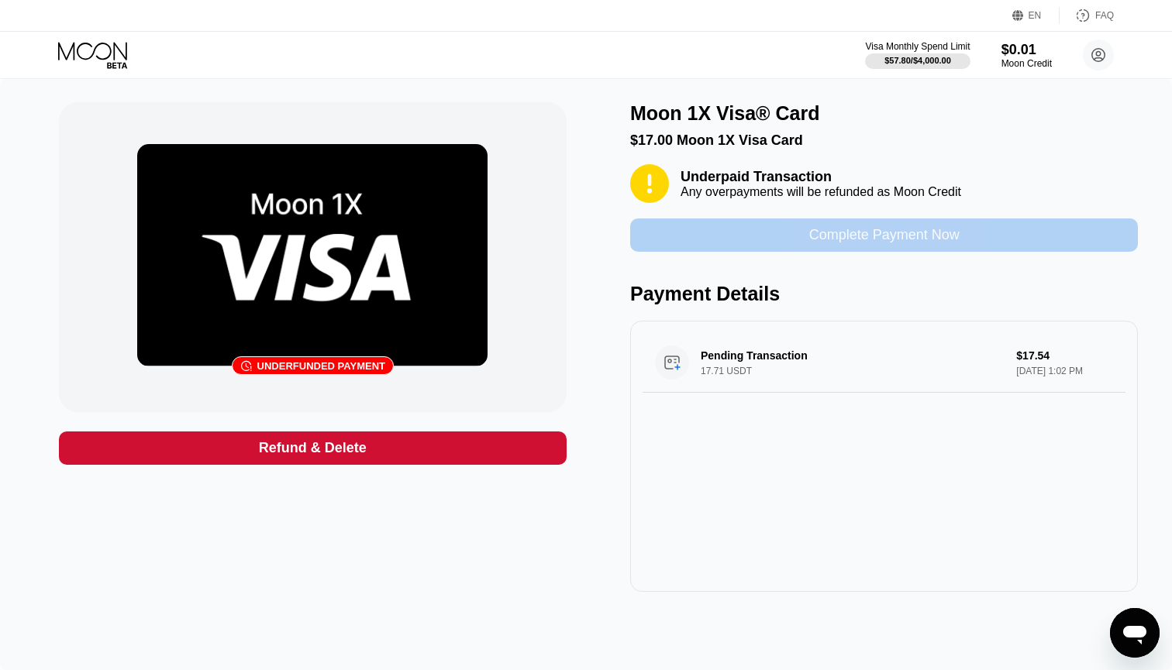
click at [753, 237] on div "Complete Payment Now" at bounding box center [884, 235] width 508 height 33
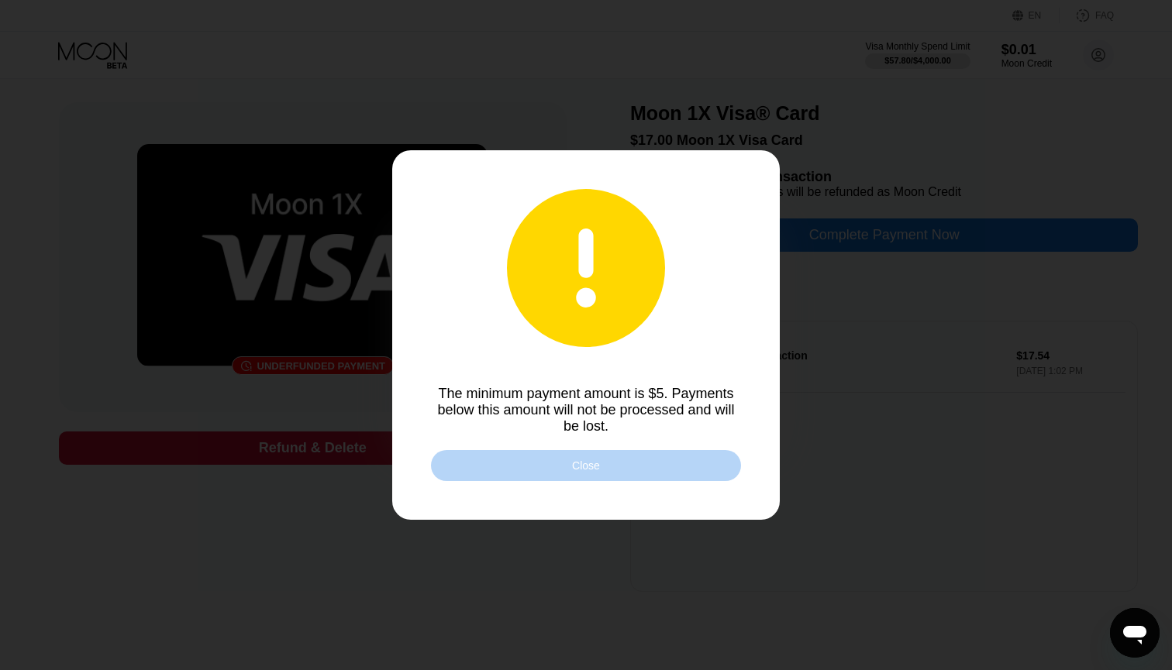
click at [534, 457] on div "Close" at bounding box center [586, 465] width 310 height 31
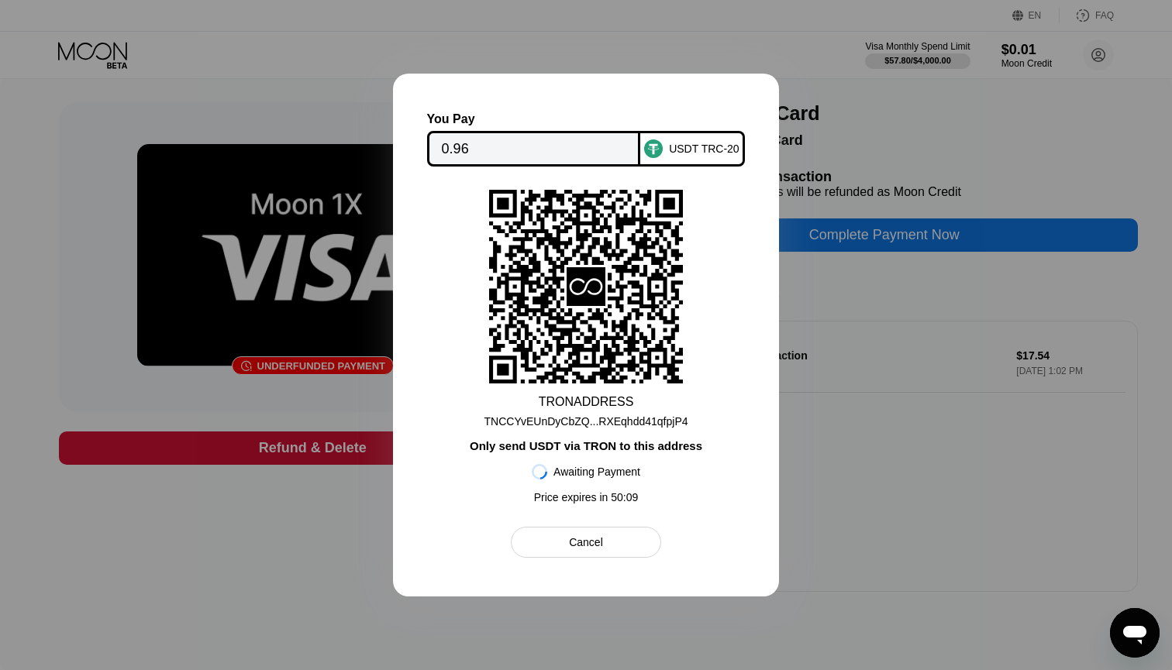
click at [879, 232] on div at bounding box center [586, 335] width 1172 height 670
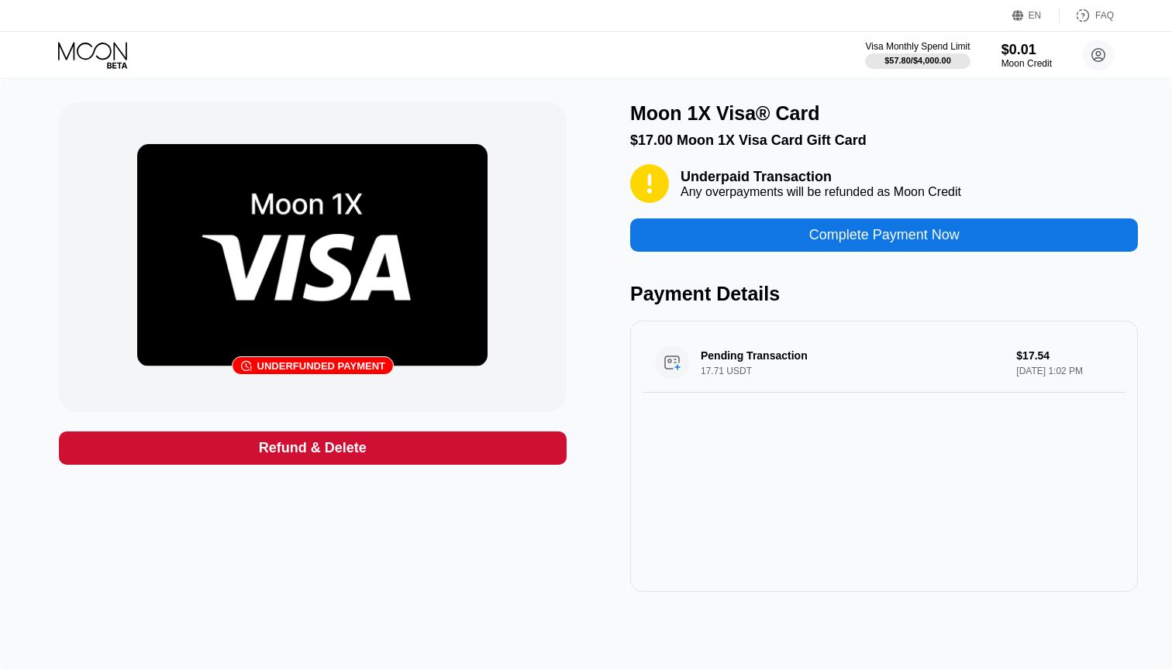
click at [821, 232] on div "Complete Payment Now" at bounding box center [884, 235] width 150 height 18
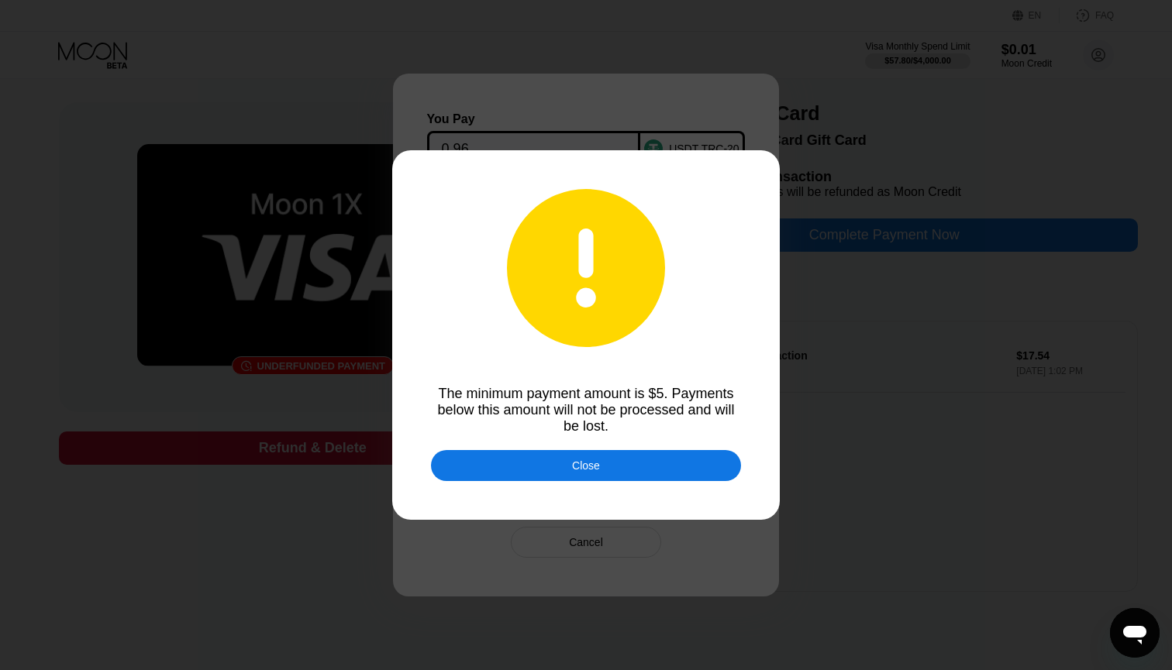
click at [623, 459] on div "Close" at bounding box center [586, 465] width 310 height 31
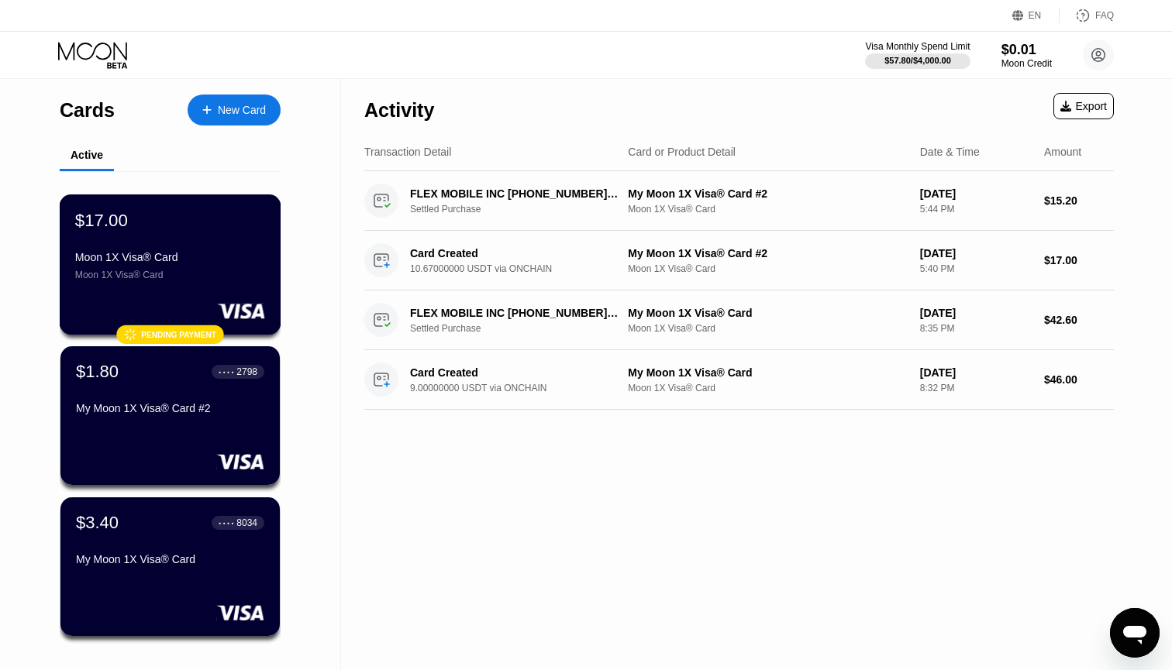
click at [140, 295] on div "$17.00 Moon 1X Visa® Card Moon 1X Visa® Card  Pending payment" at bounding box center [171, 265] width 222 height 140
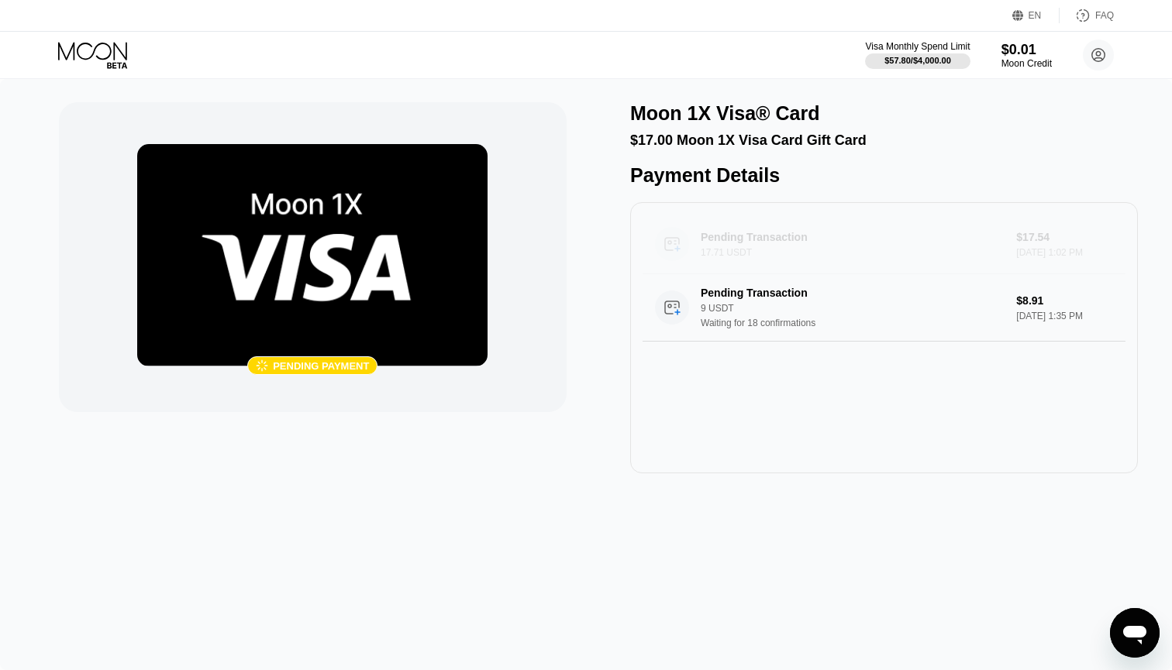
click at [722, 244] on div "Pending Transaction 17.71 USDT" at bounding box center [858, 244] width 314 height 27
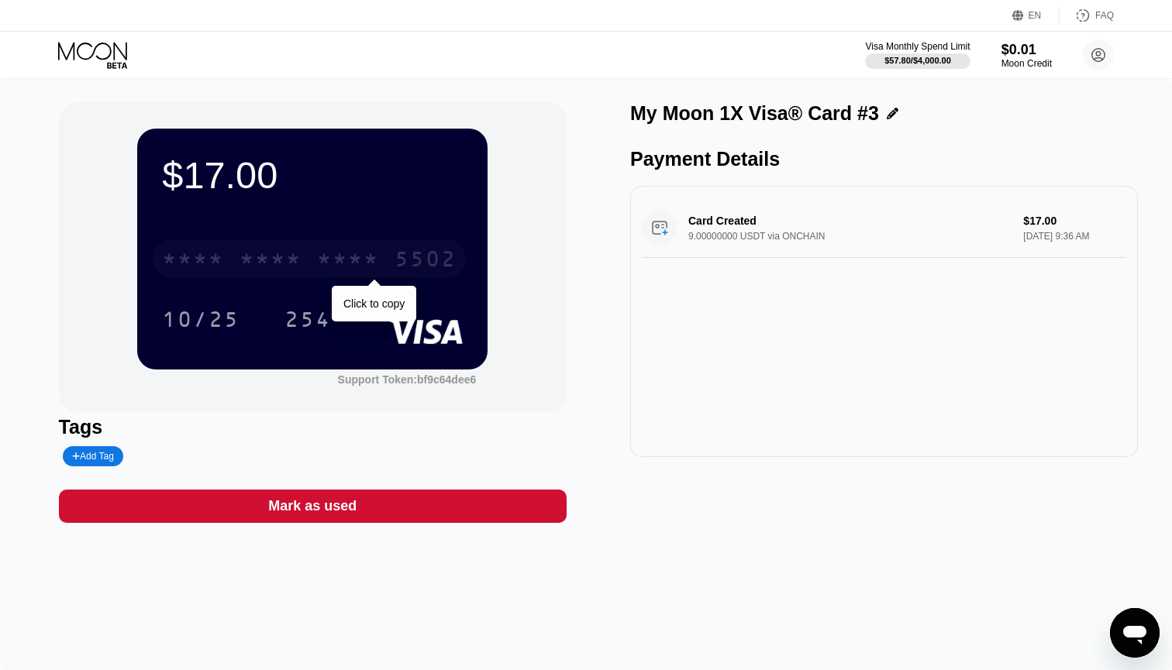
click at [308, 257] on div "* * * * * * * * * * * * 5502" at bounding box center [309, 258] width 313 height 39
